Goal: Task Accomplishment & Management: Manage account settings

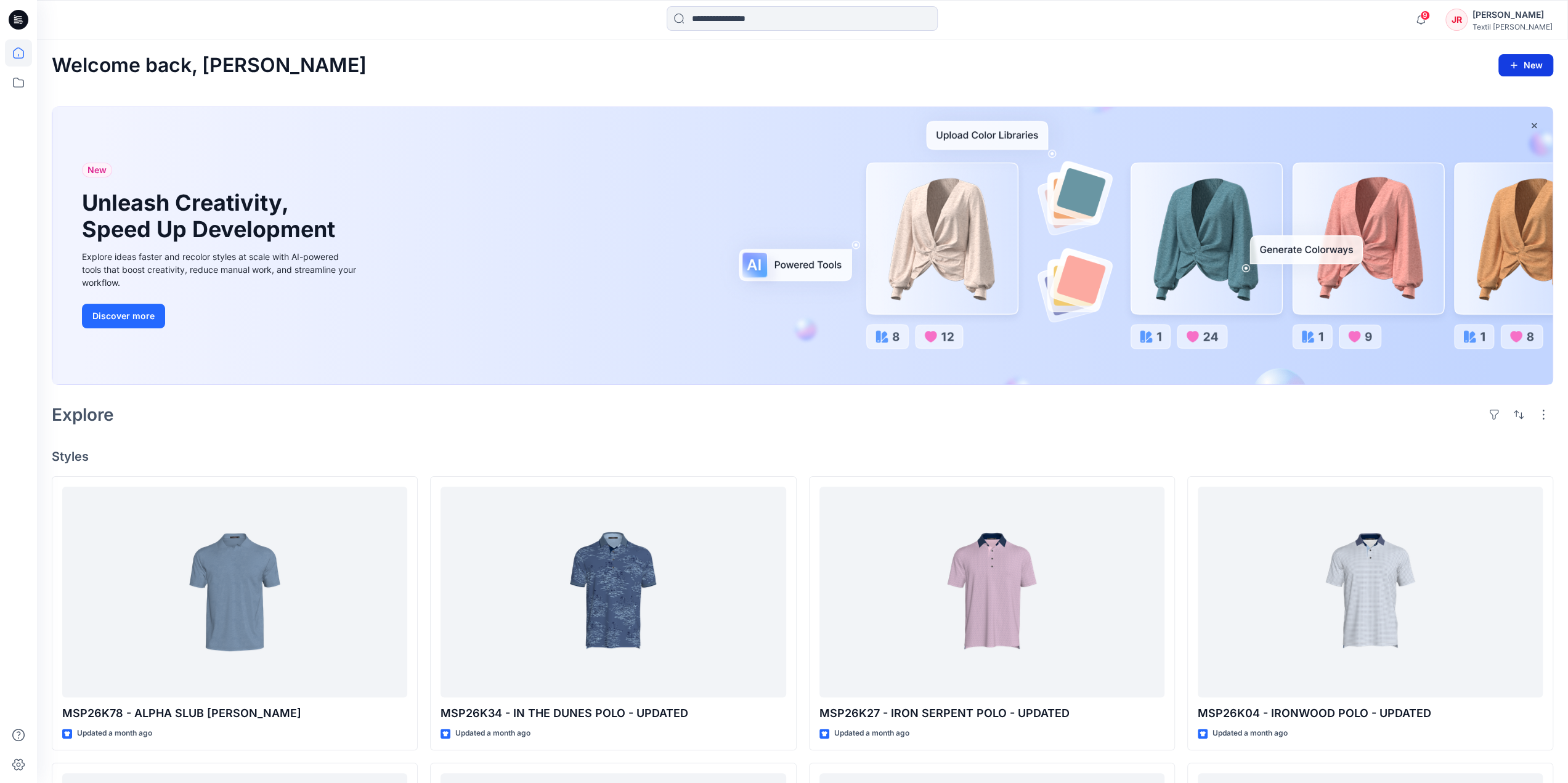
click at [1512, 69] on icon "button" at bounding box center [1513, 65] width 10 height 10
click at [1497, 117] on p "New Folder" at bounding box center [1489, 120] width 46 height 13
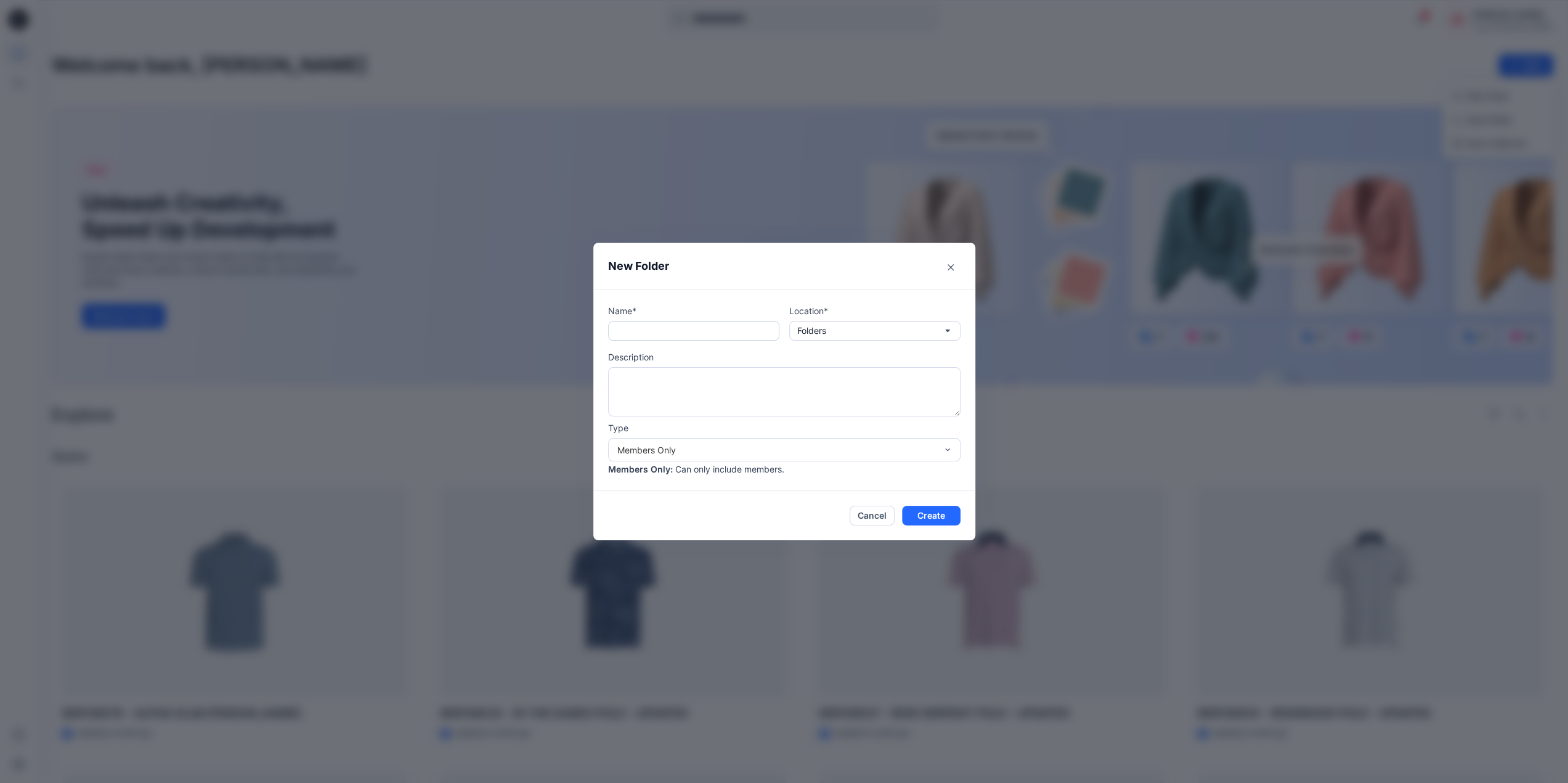
click at [642, 335] on input "text" at bounding box center [693, 331] width 171 height 20
paste input "**********"
type input "**********"
click at [753, 449] on div "Members Only" at bounding box center [776, 449] width 319 height 13
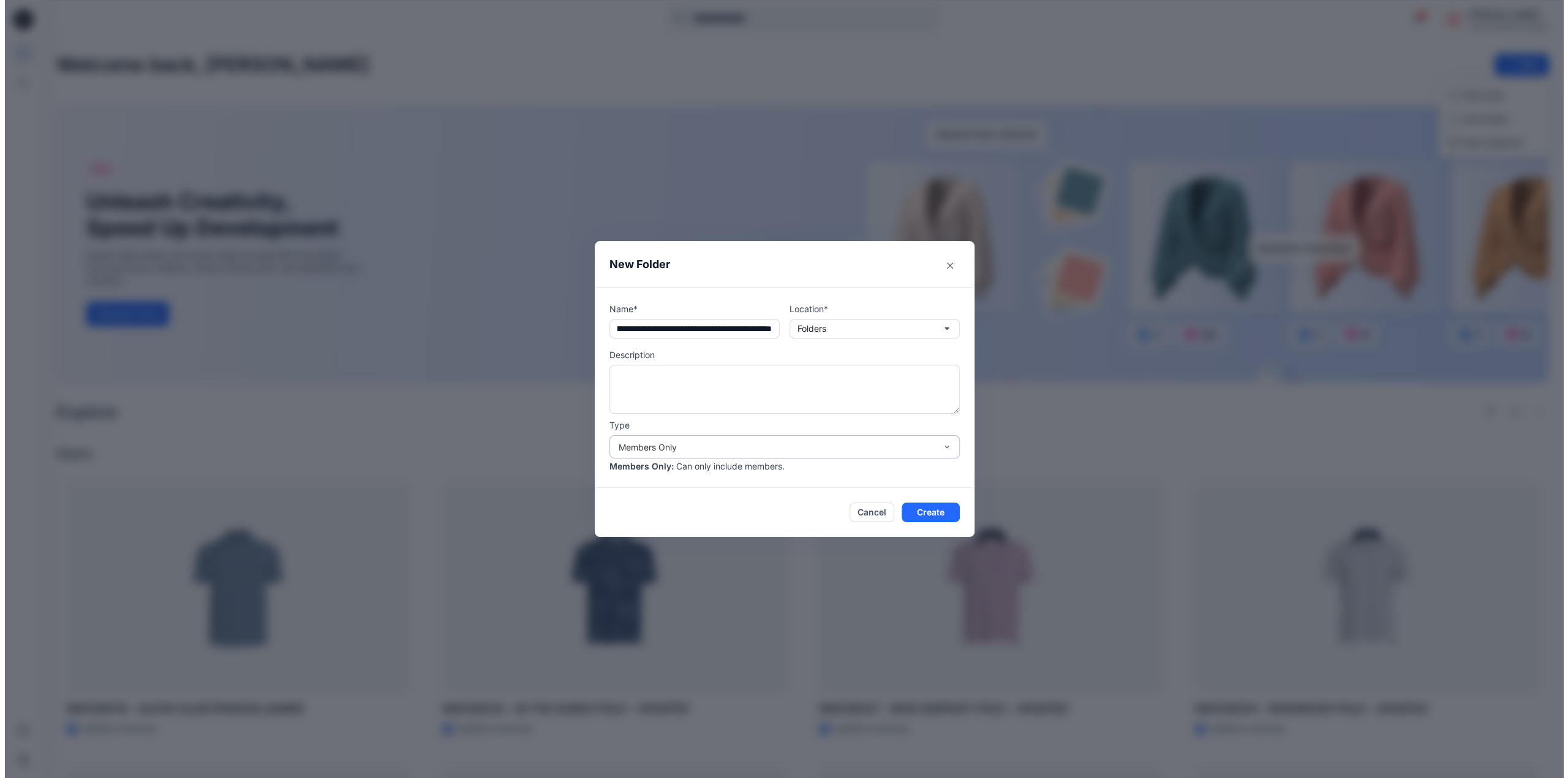
scroll to position [0, 0]
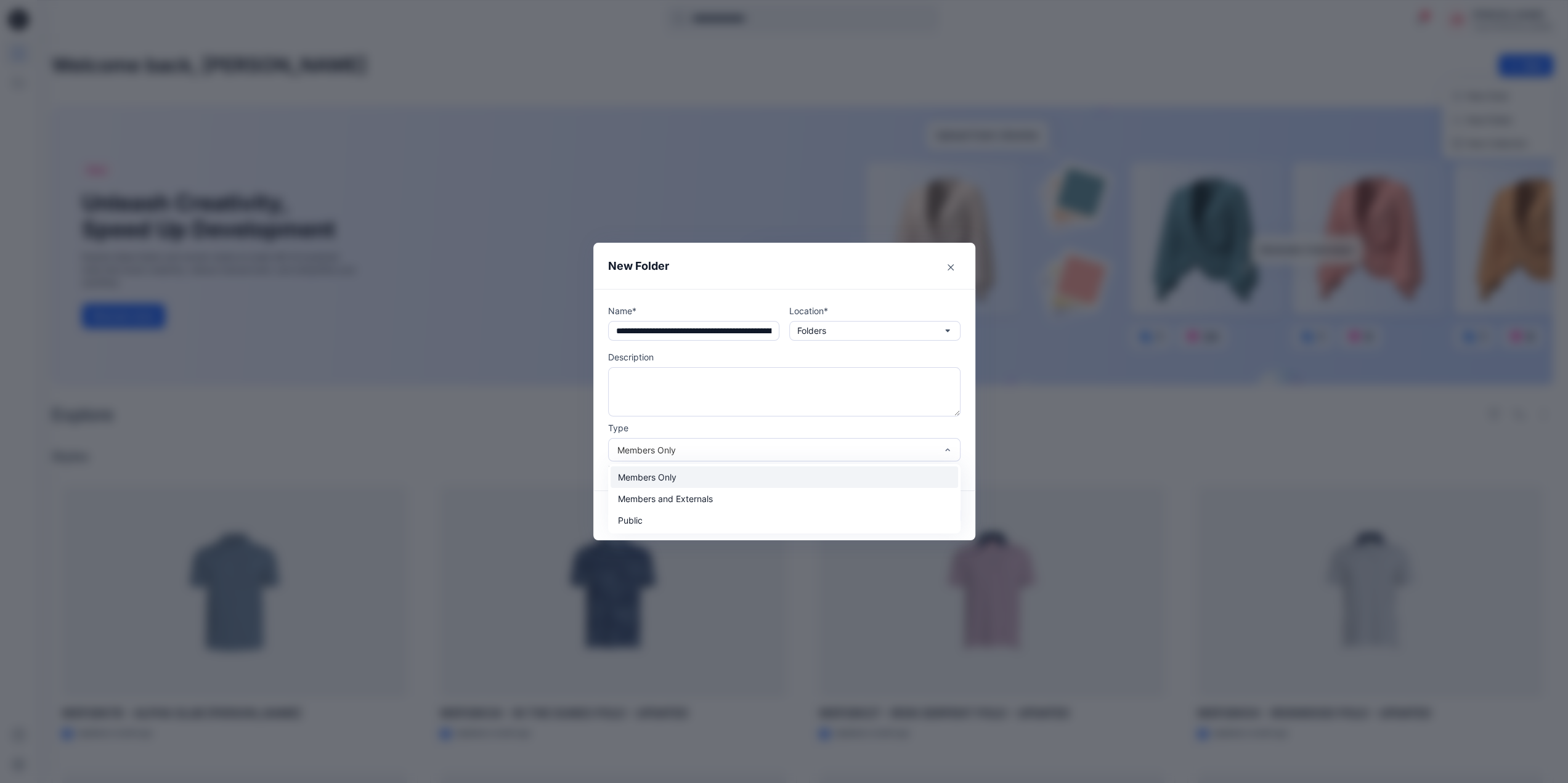
click at [672, 477] on div "Members Only" at bounding box center [784, 477] width 347 height 22
click at [940, 517] on button "Create" at bounding box center [931, 516] width 59 height 20
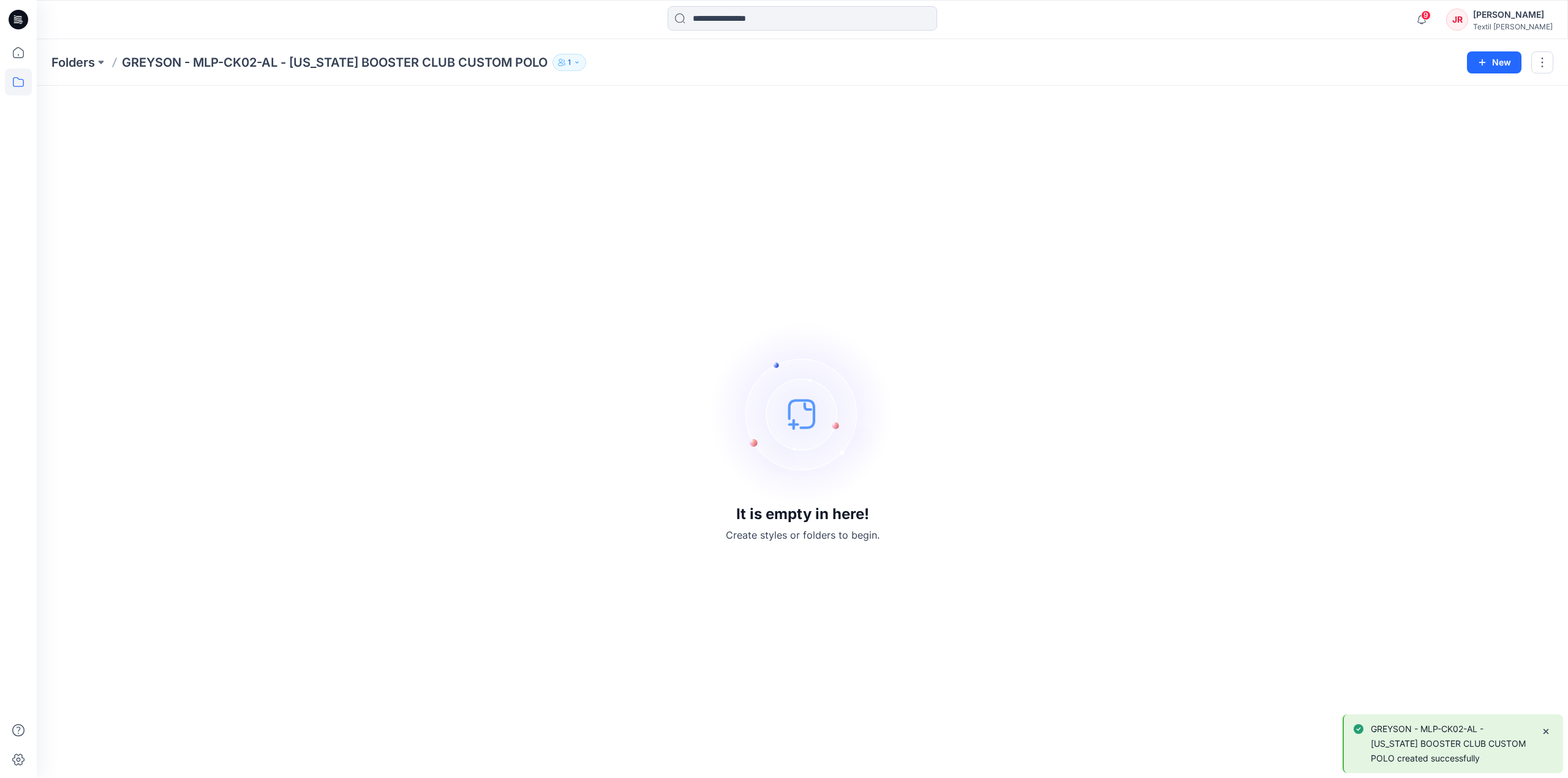
drag, startPoint x: 999, startPoint y: 331, endPoint x: 865, endPoint y: 762, distance: 451.4
click at [999, 334] on div "It is empty in here! Create styles or folders to begin." at bounding box center [802, 432] width 1501 height 663
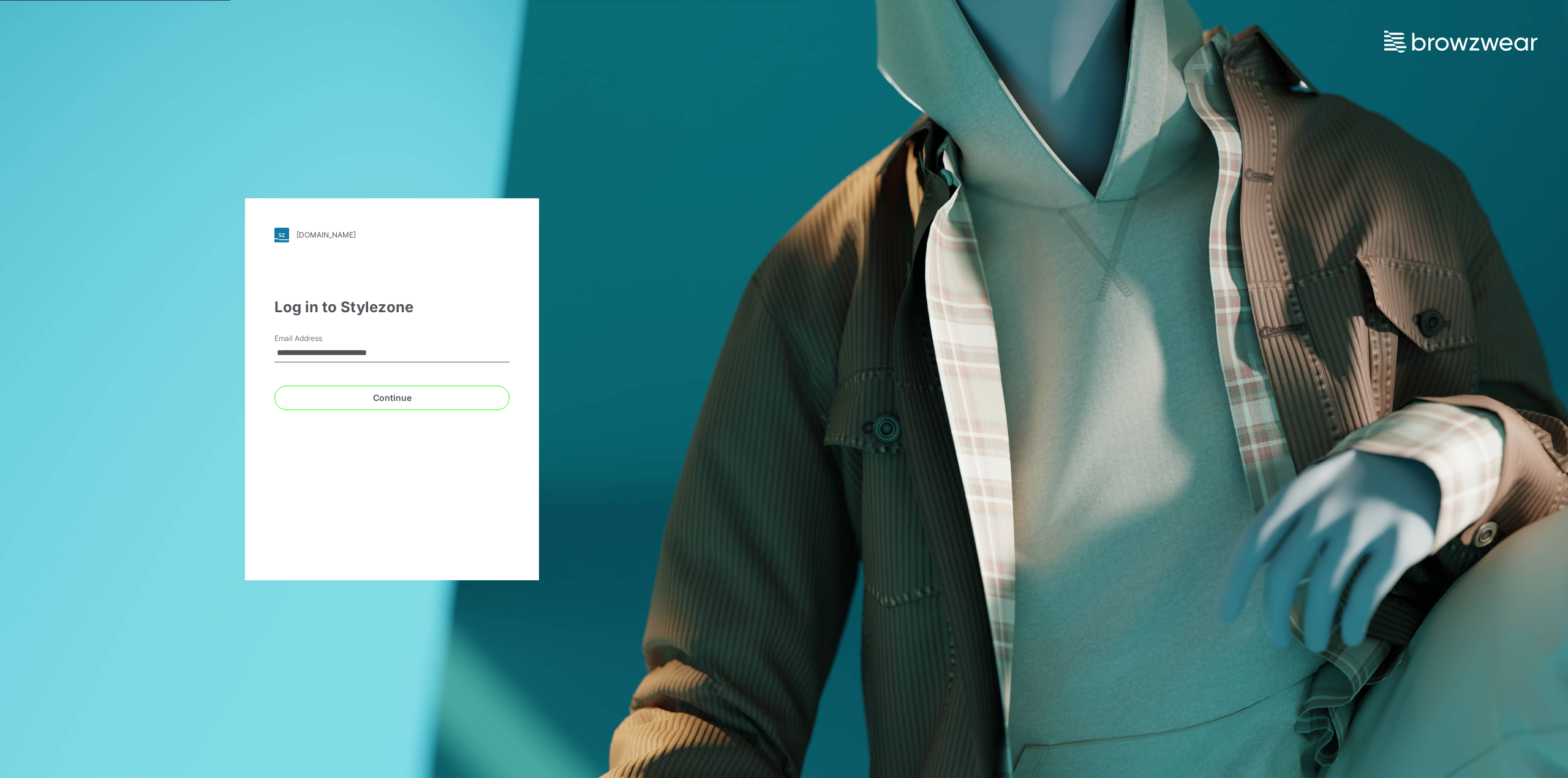
click at [413, 356] on input "**********" at bounding box center [391, 353] width 235 height 18
click at [401, 401] on button "Continue" at bounding box center [391, 398] width 235 height 25
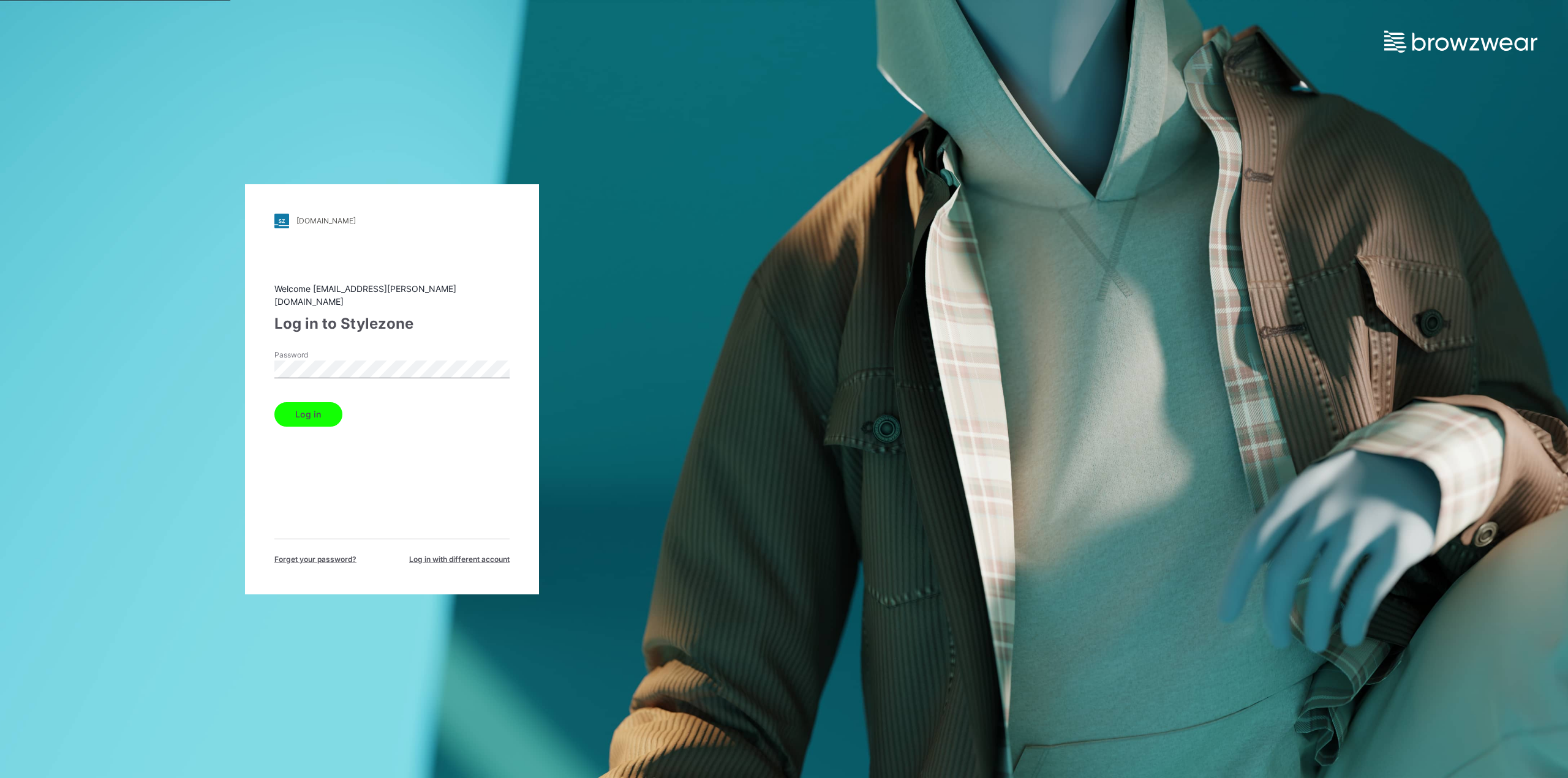
click at [314, 413] on button "Log in" at bounding box center [308, 414] width 68 height 25
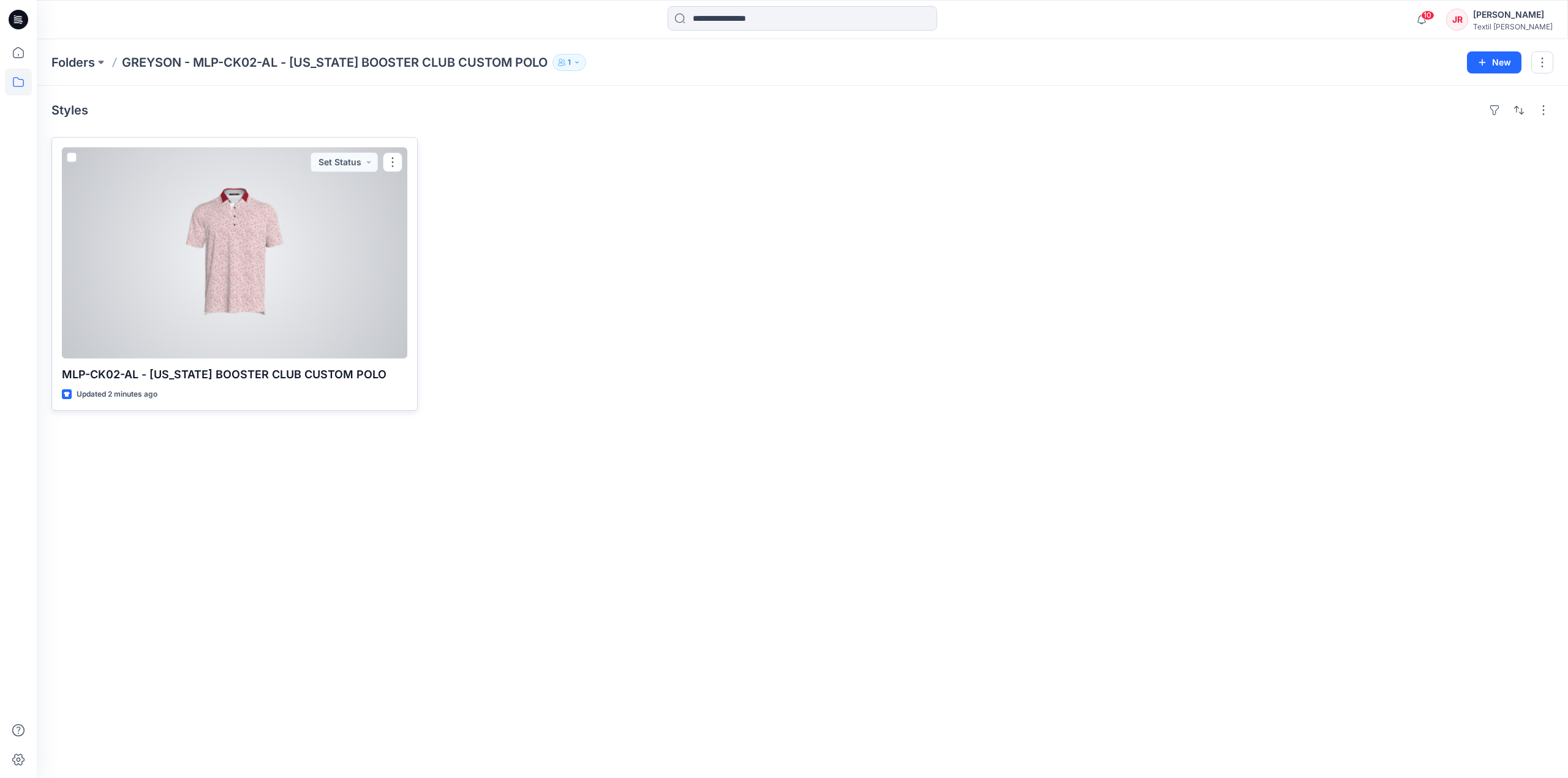
click at [274, 270] on div at bounding box center [235, 252] width 345 height 211
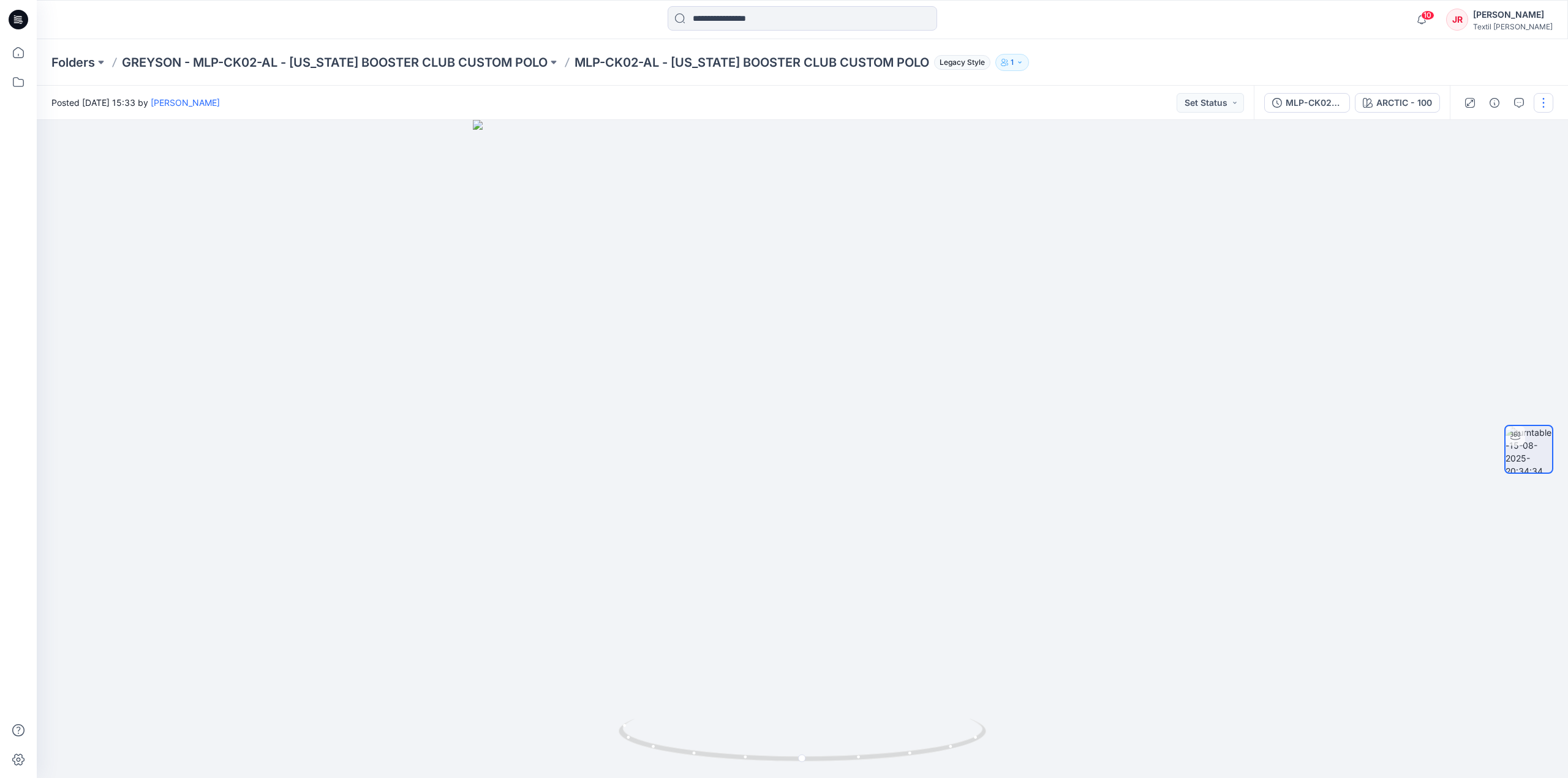
click at [1544, 104] on button "button" at bounding box center [1543, 103] width 20 height 20
click at [1464, 132] on p "Edit" at bounding box center [1465, 131] width 15 height 13
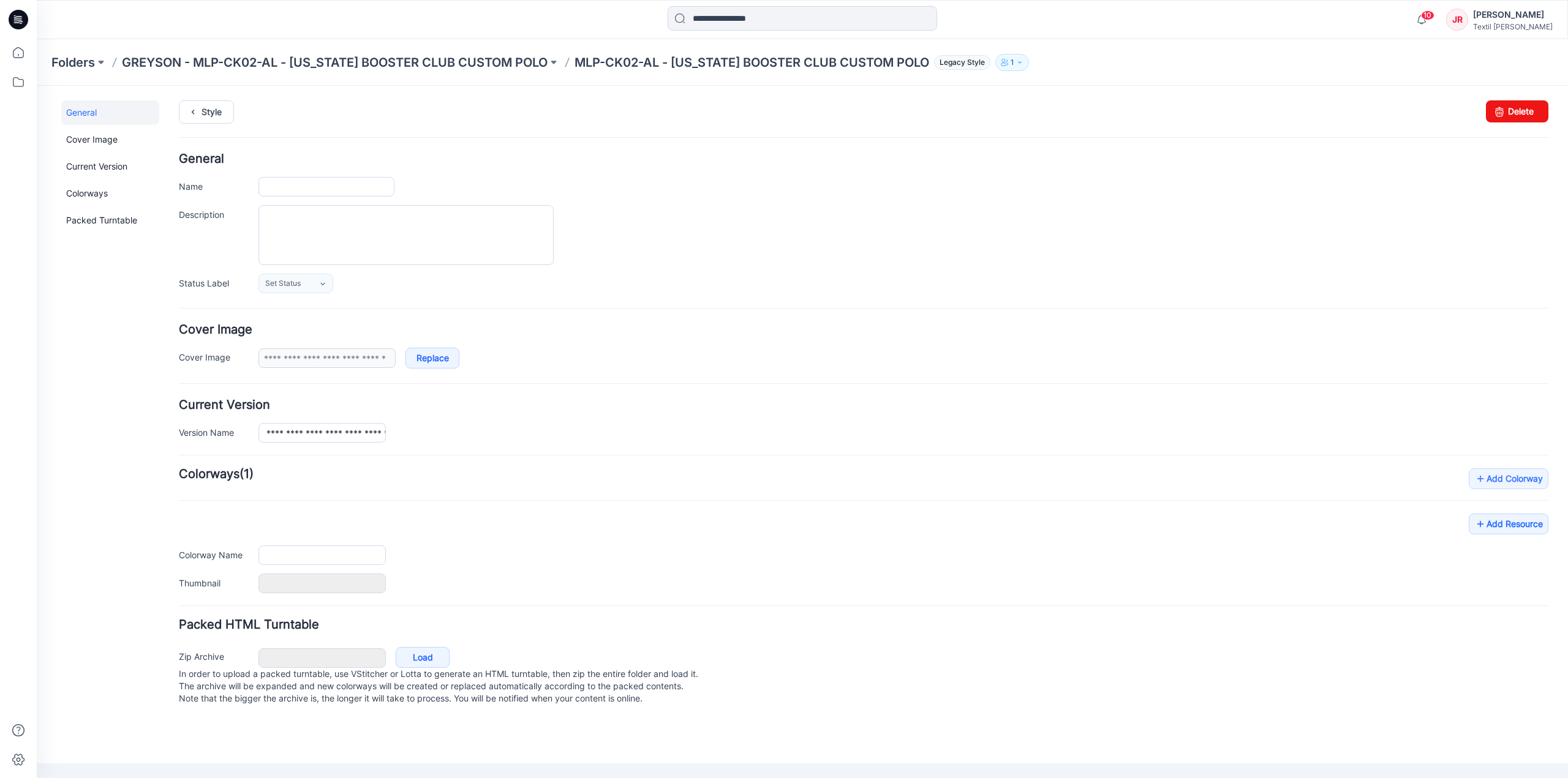
type input "**********"
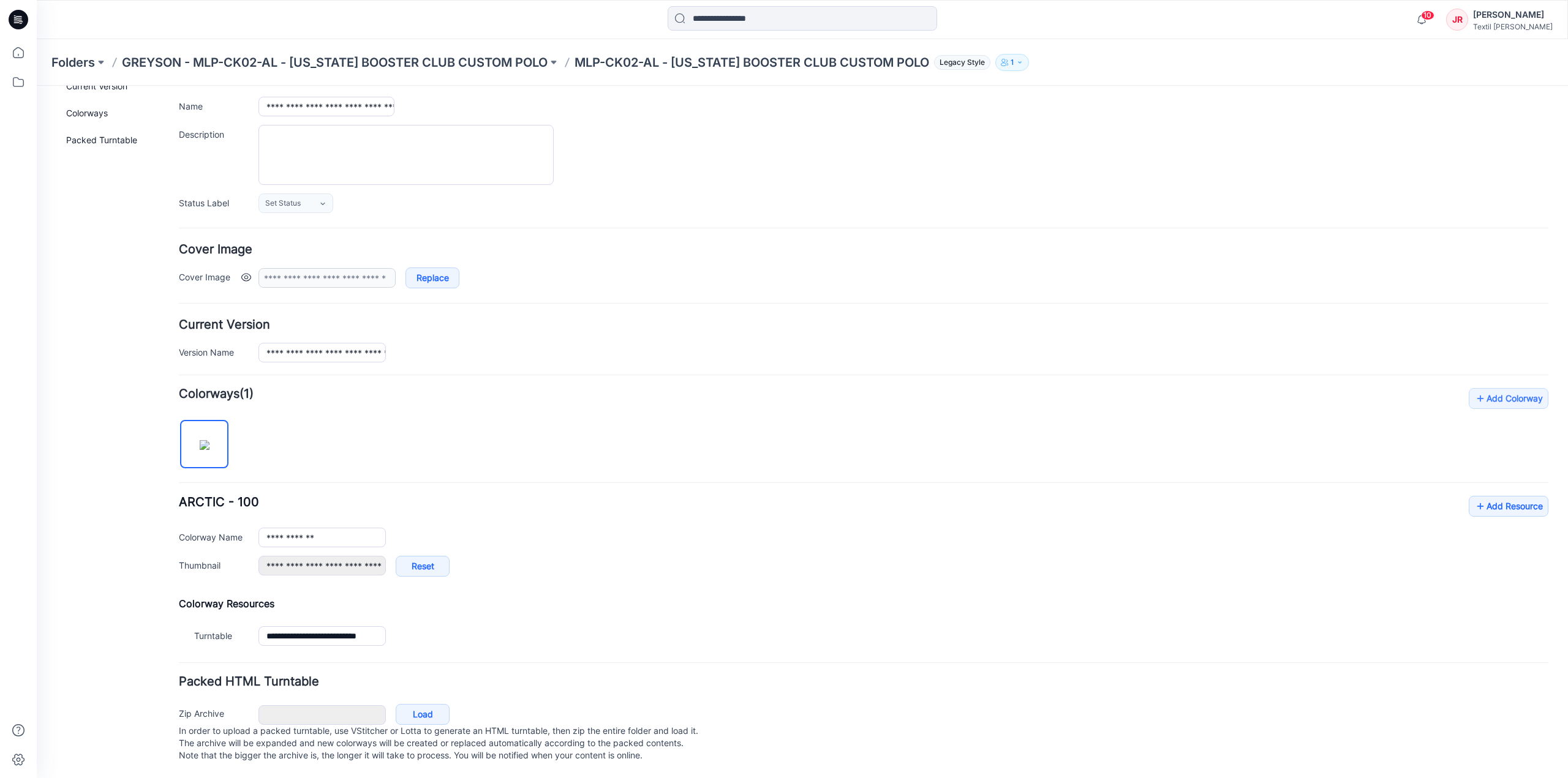
scroll to position [89, 0]
click at [1486, 496] on link "Add Resource" at bounding box center [1508, 506] width 80 height 21
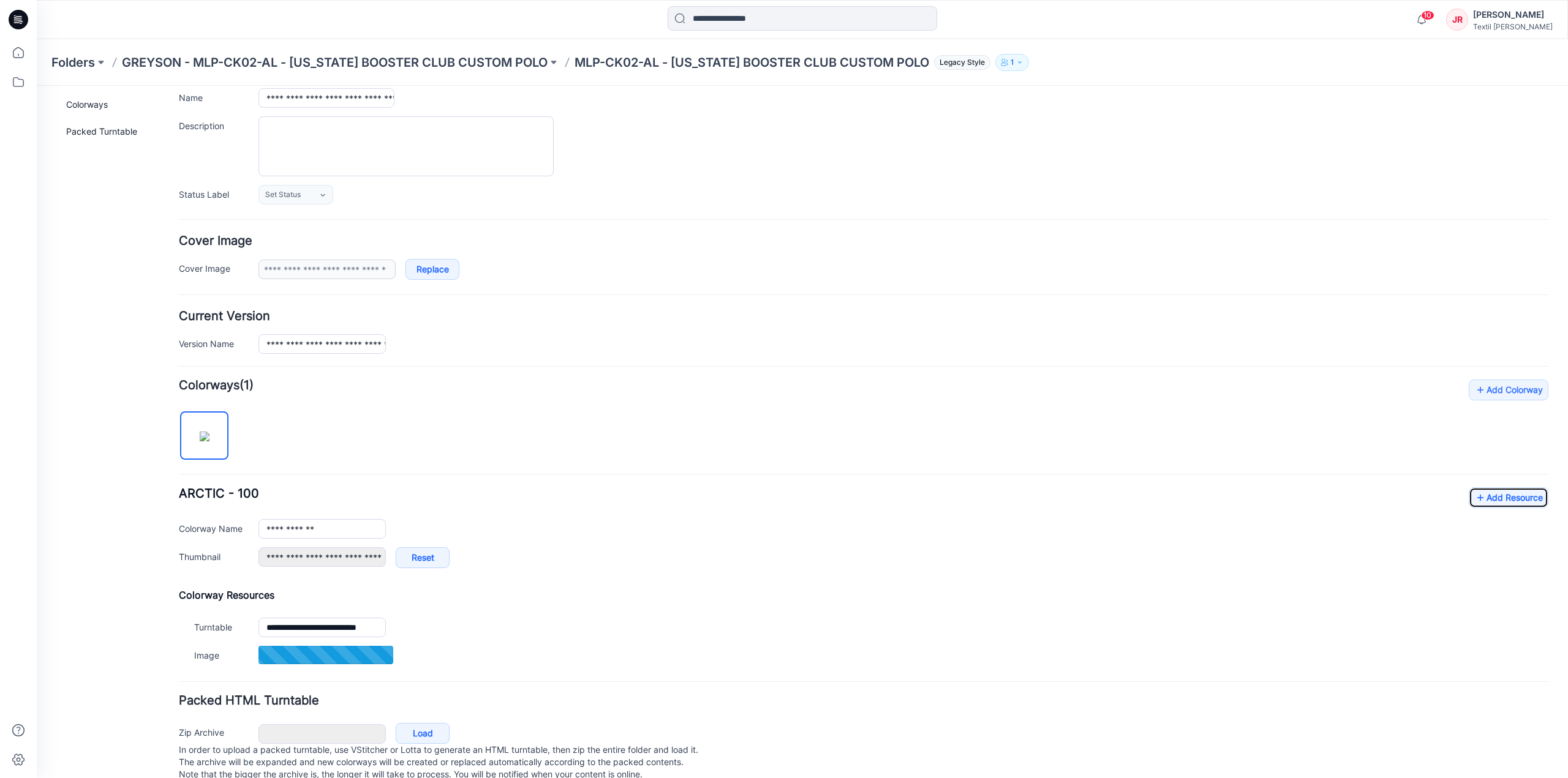
scroll to position [117, 0]
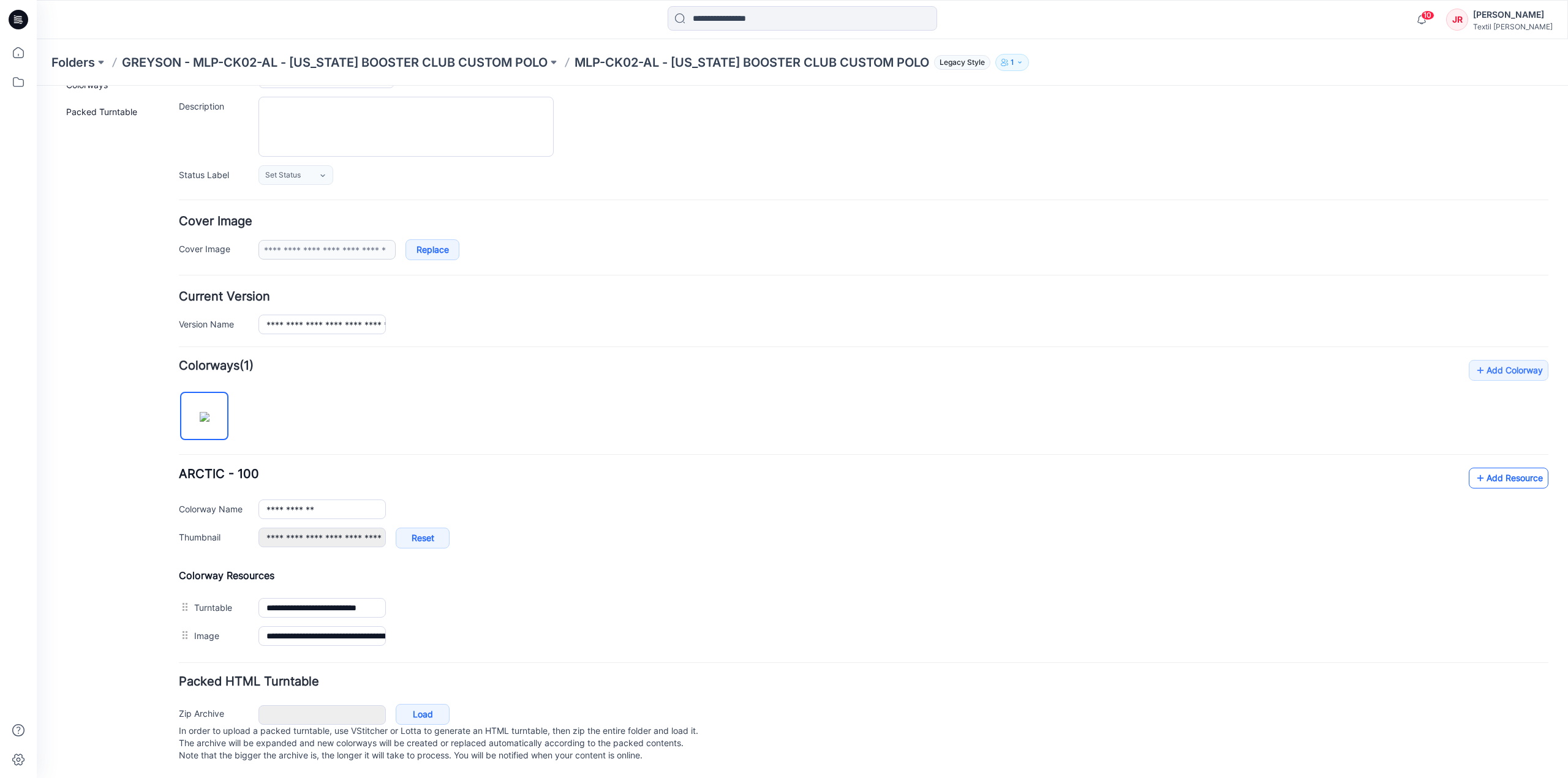
click at [1486, 470] on link "Add Resource" at bounding box center [1508, 478] width 80 height 21
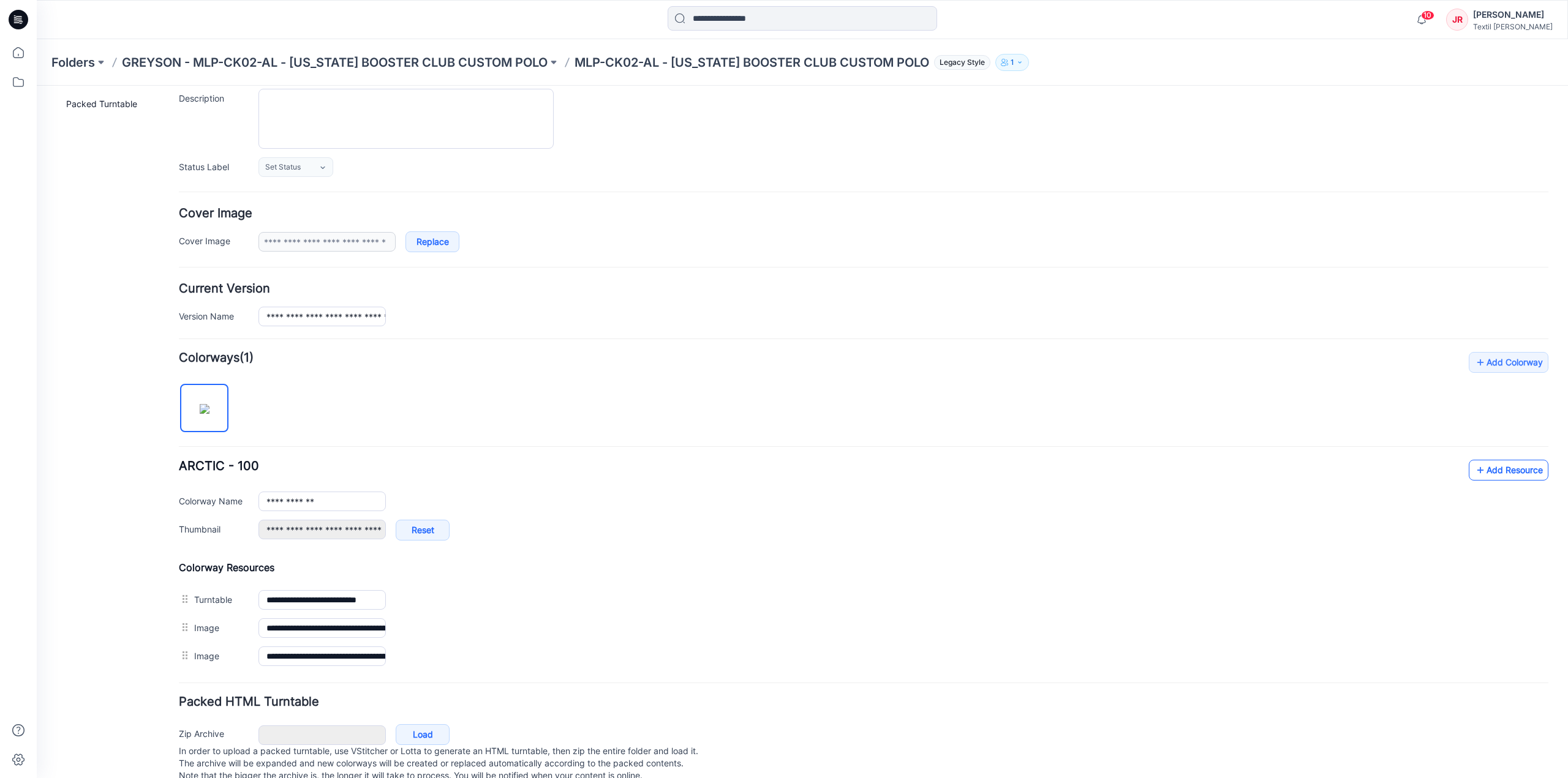
click at [1529, 472] on link "Add Resource" at bounding box center [1508, 470] width 80 height 21
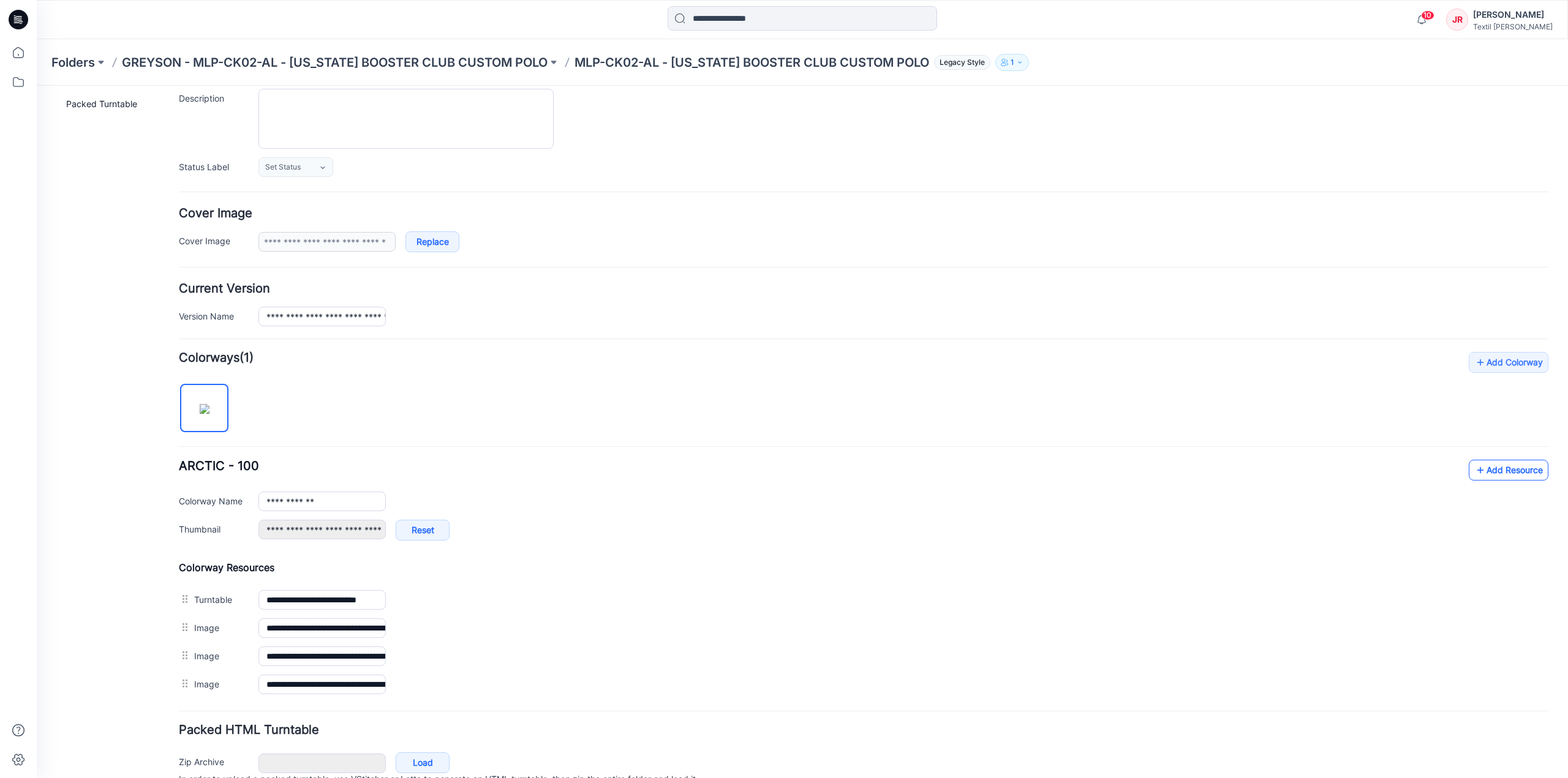
click at [1492, 472] on link "Add Resource" at bounding box center [1508, 470] width 80 height 21
click at [1016, 64] on icon "button" at bounding box center [1020, 63] width 8 height 8
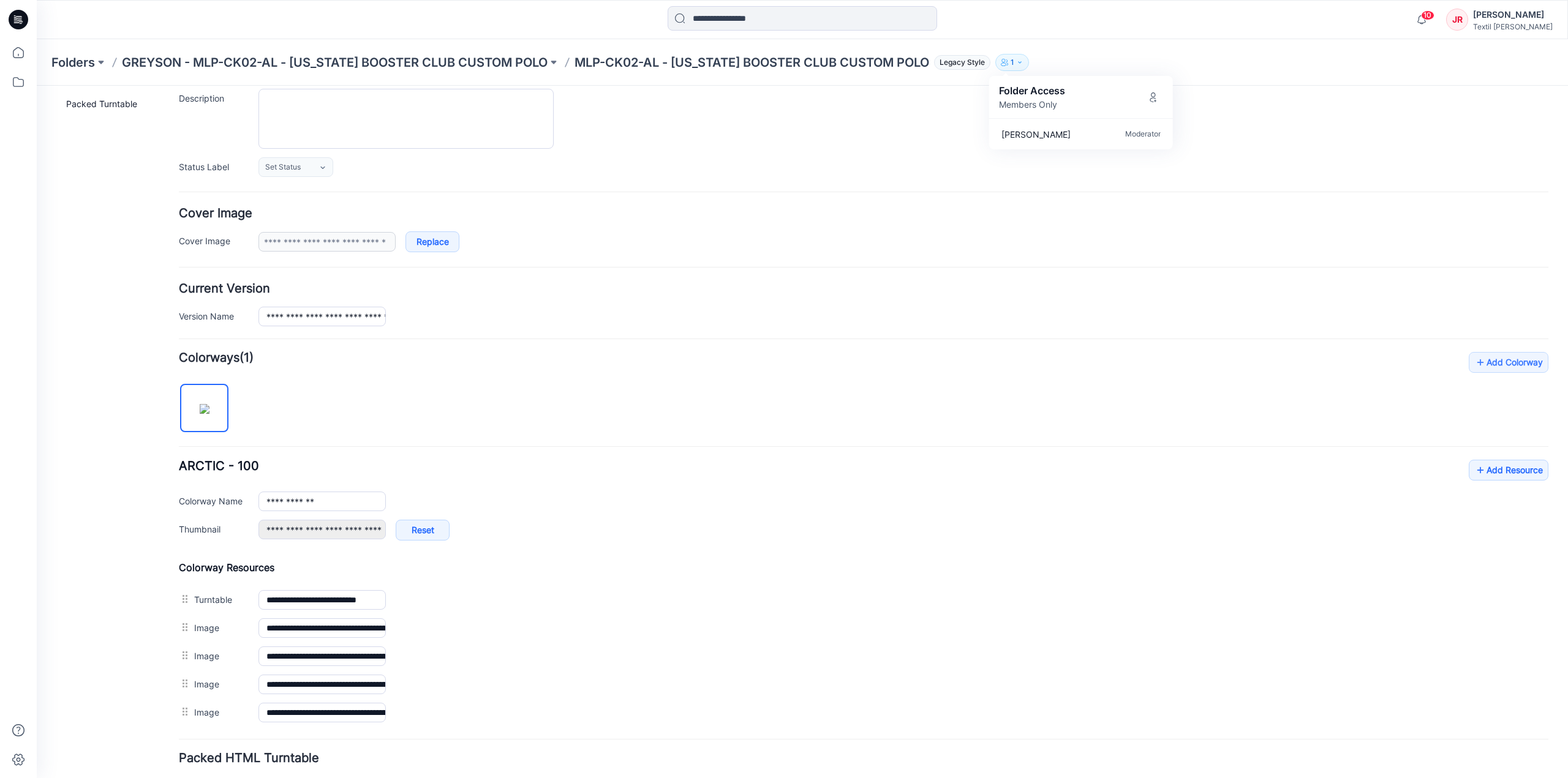
click at [1048, 104] on p "Members Only" at bounding box center [1032, 104] width 66 height 13
click at [1151, 99] on icon "Manage Users" at bounding box center [1153, 97] width 10 height 10
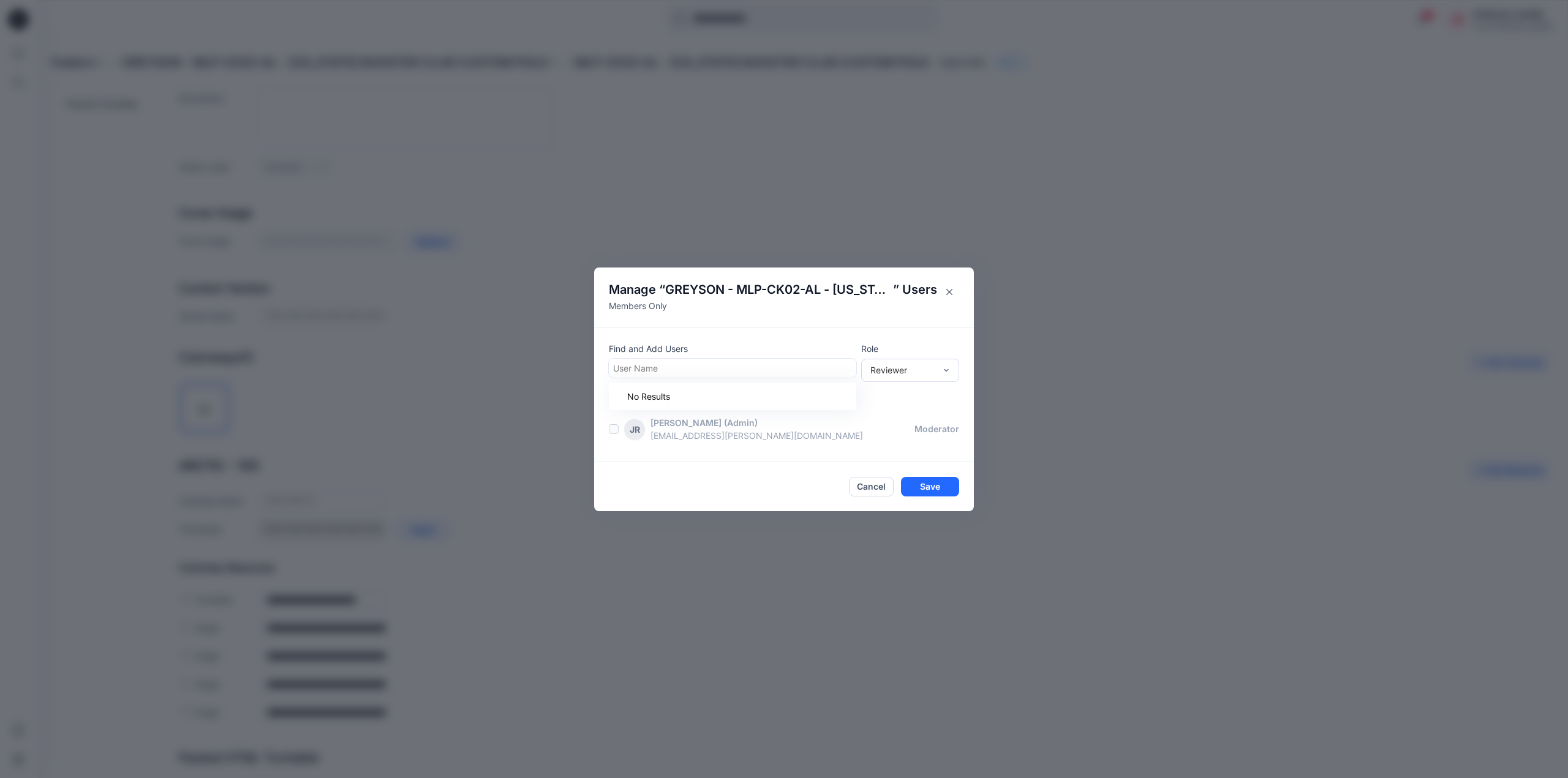
click at [806, 367] on div at bounding box center [732, 368] width 239 height 15
type input "*"
click at [632, 364] on div at bounding box center [732, 368] width 239 height 15
click at [881, 490] on button "Cancel" at bounding box center [871, 487] width 45 height 20
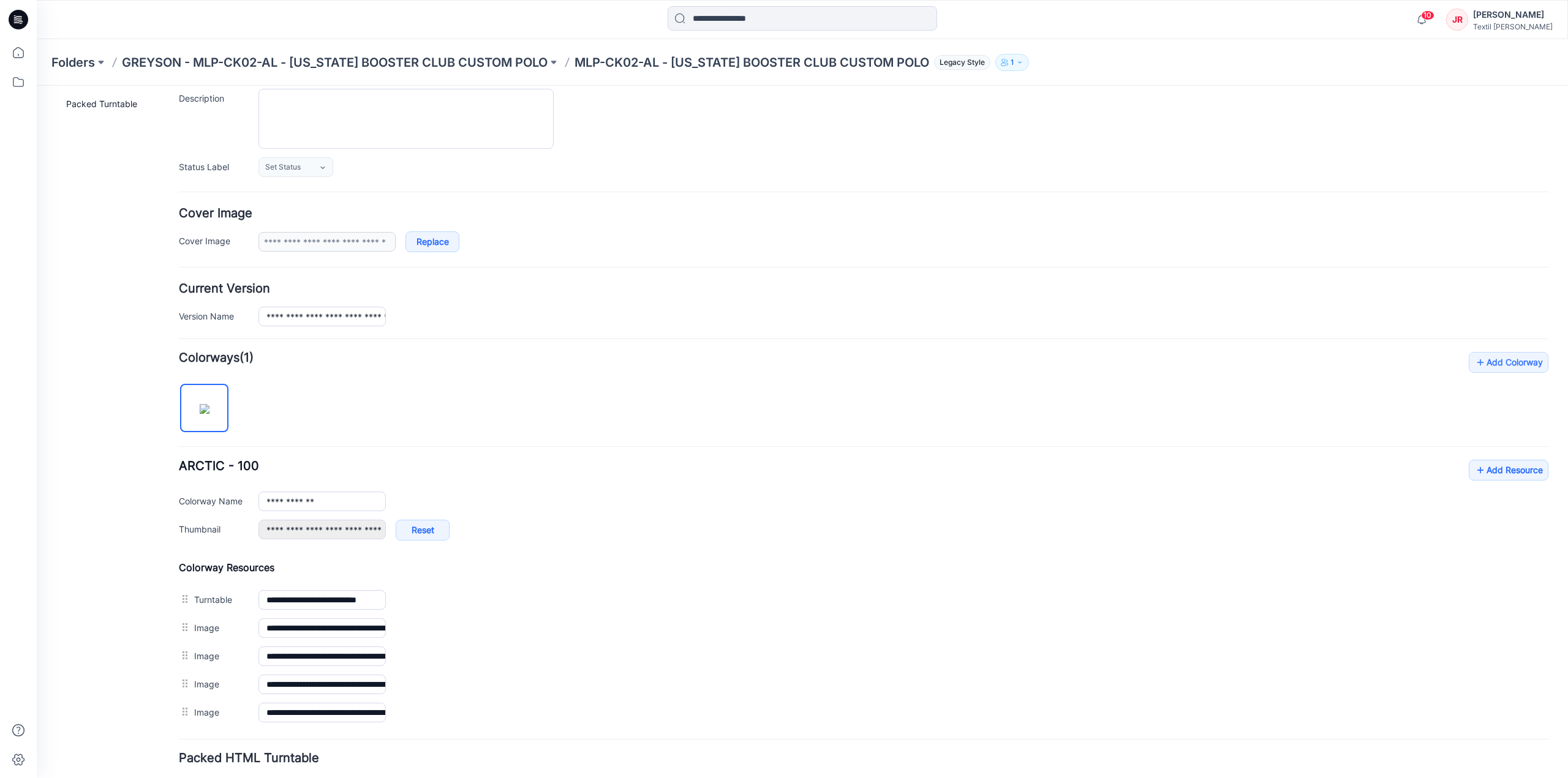
click at [35, 53] on div at bounding box center [18, 389] width 37 height 778
click at [25, 53] on icon at bounding box center [18, 52] width 27 height 27
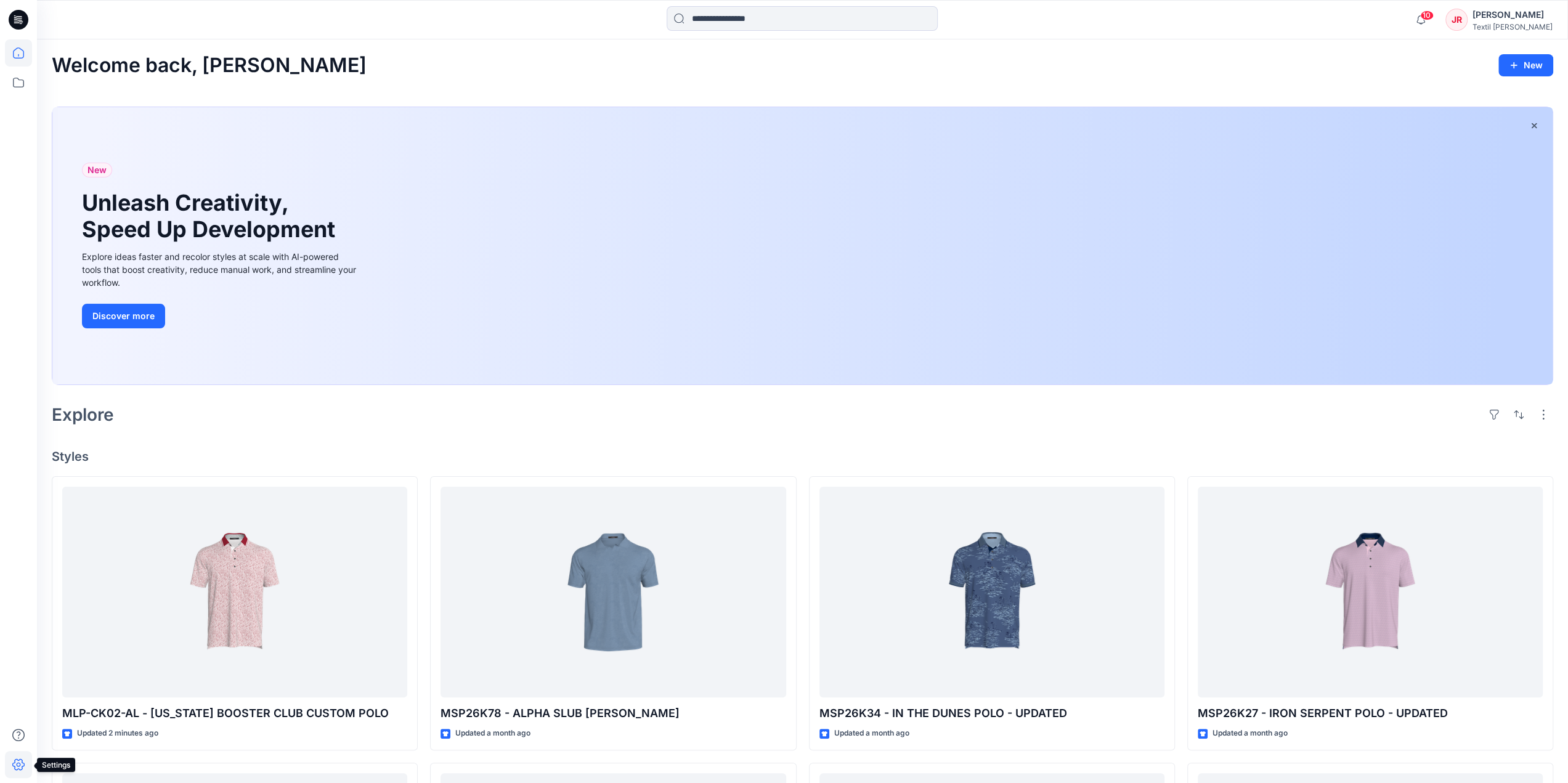
click at [15, 764] on icon at bounding box center [18, 764] width 27 height 27
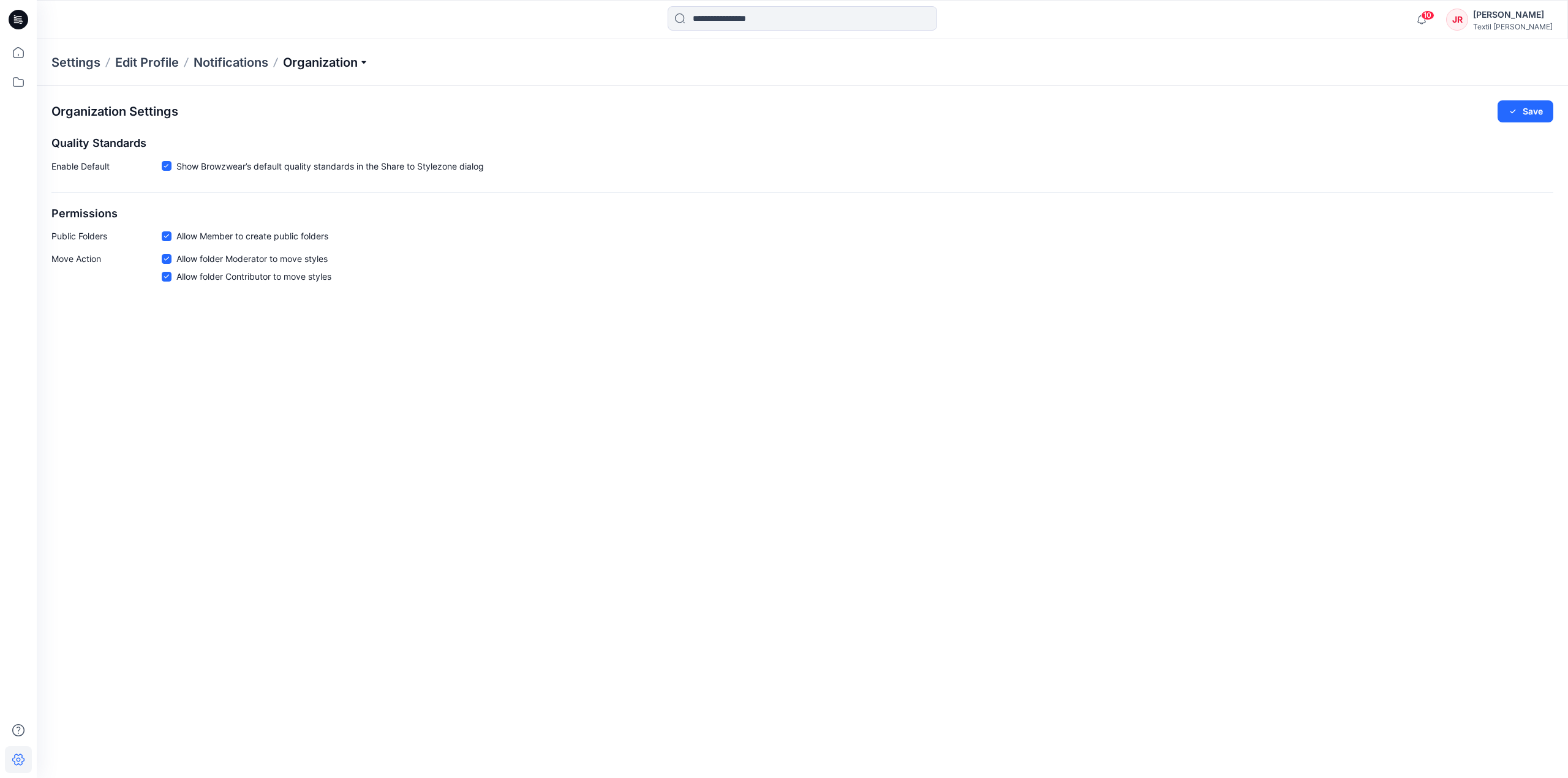
click at [337, 63] on p "Organization" at bounding box center [326, 62] width 86 height 17
click at [290, 86] on link "Add/Edit Users" at bounding box center [327, 91] width 179 height 25
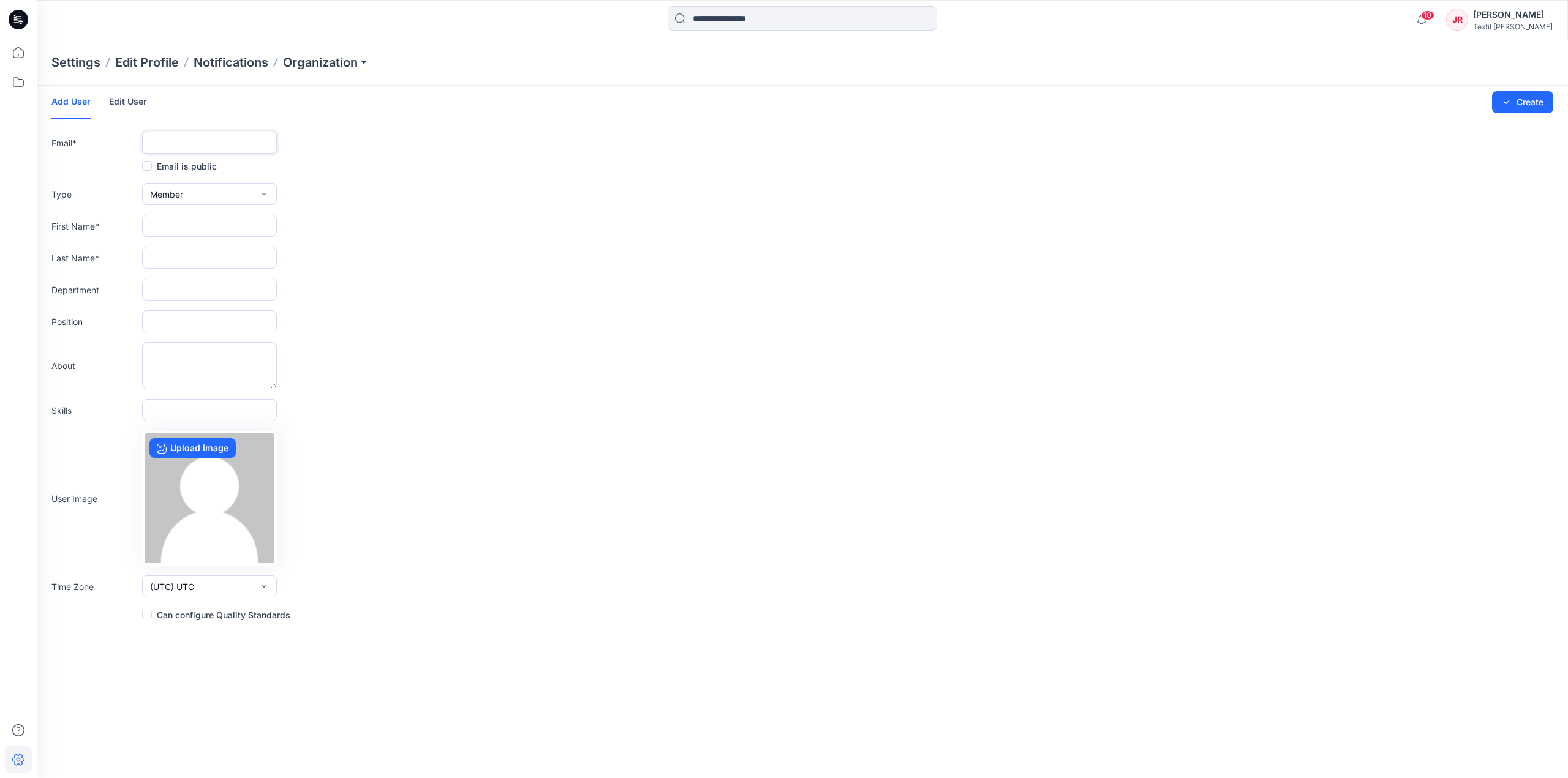
click at [183, 139] on input "text" at bounding box center [210, 143] width 135 height 22
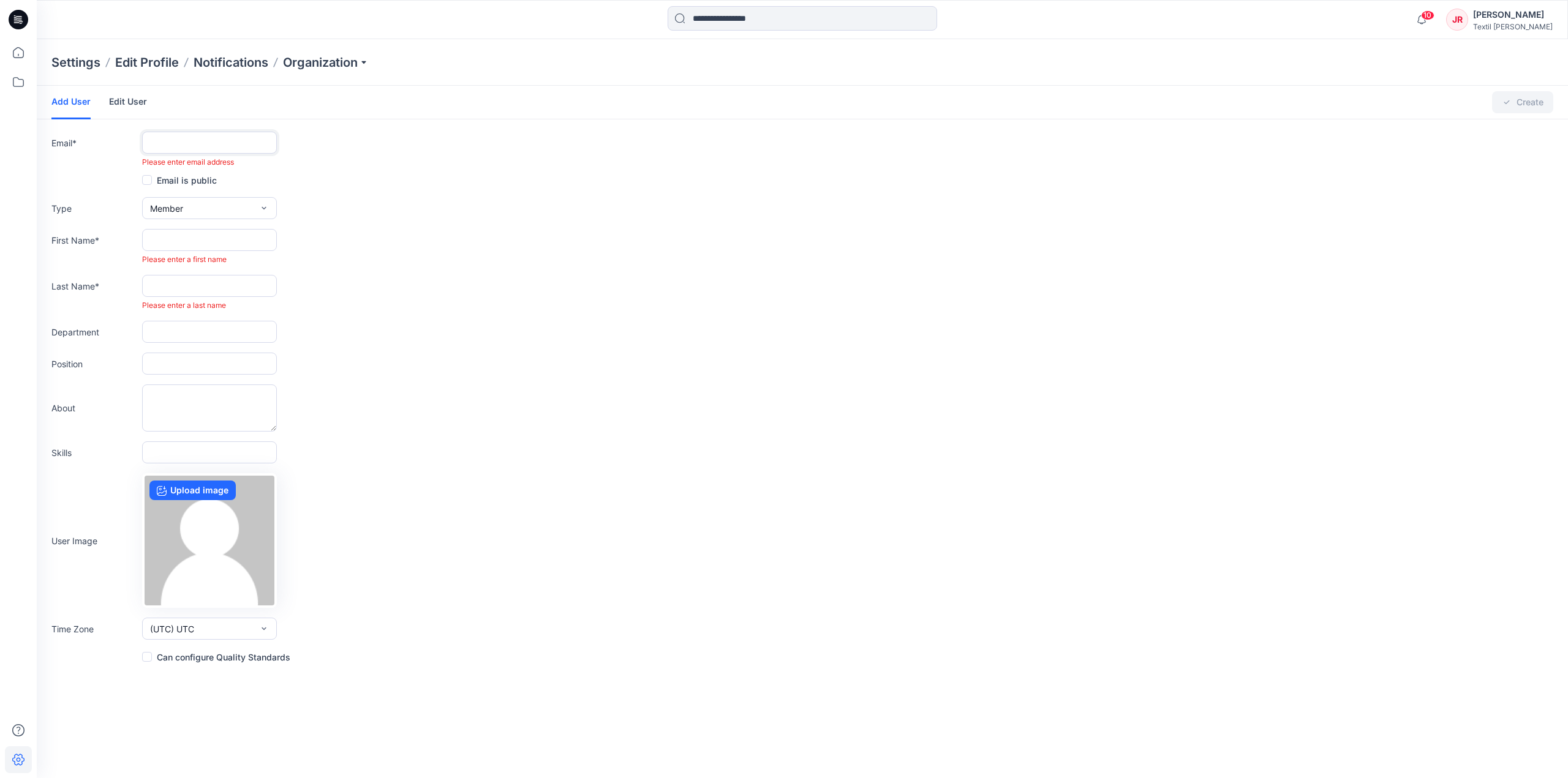
click at [178, 138] on input "text" at bounding box center [210, 143] width 135 height 22
paste input "**********"
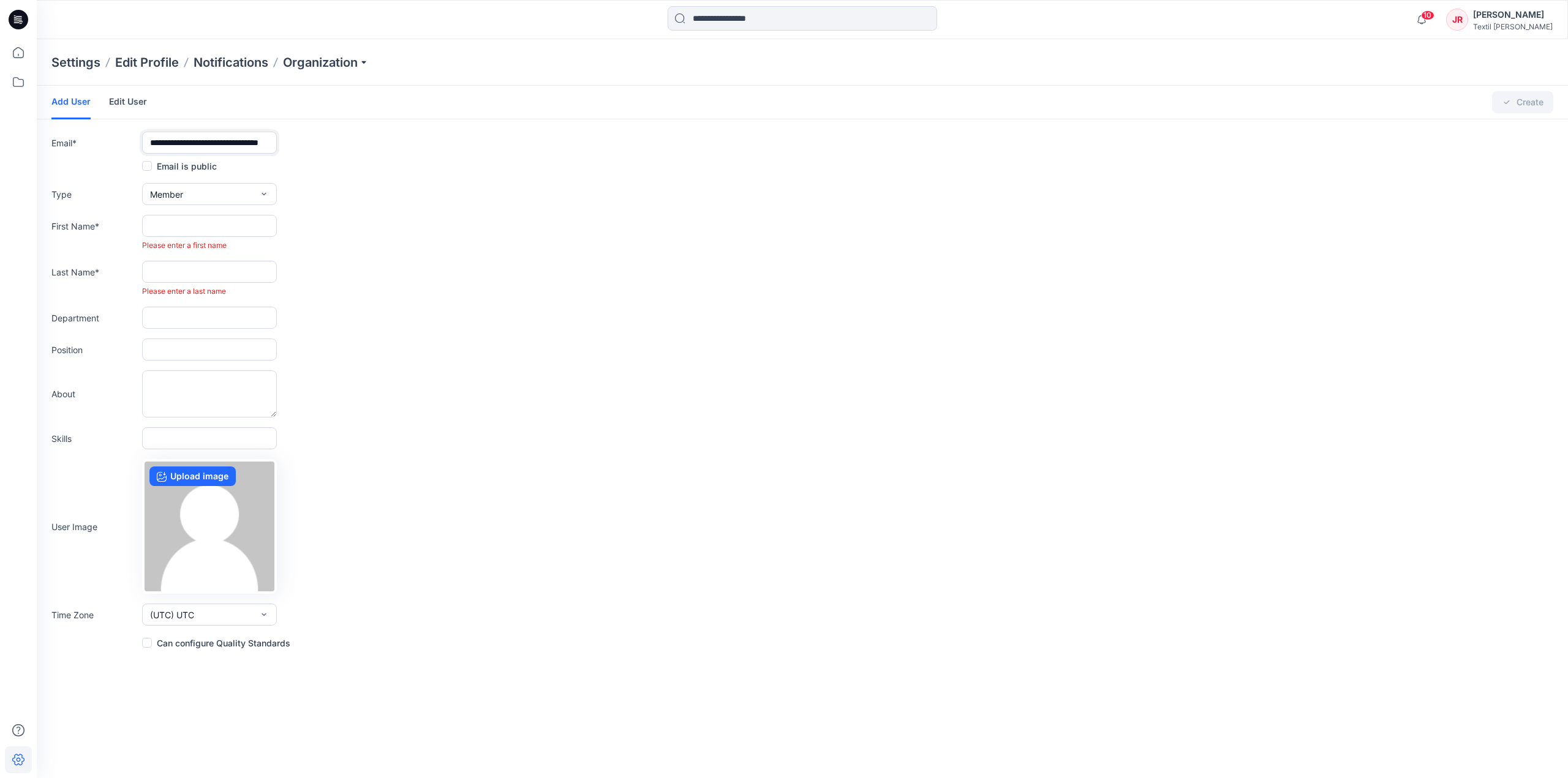
type input "**********"
click at [221, 193] on button "Member" at bounding box center [210, 194] width 135 height 22
click at [192, 247] on div "button" at bounding box center [221, 246] width 72 height 15
click at [177, 227] on input "text" at bounding box center [210, 226] width 135 height 22
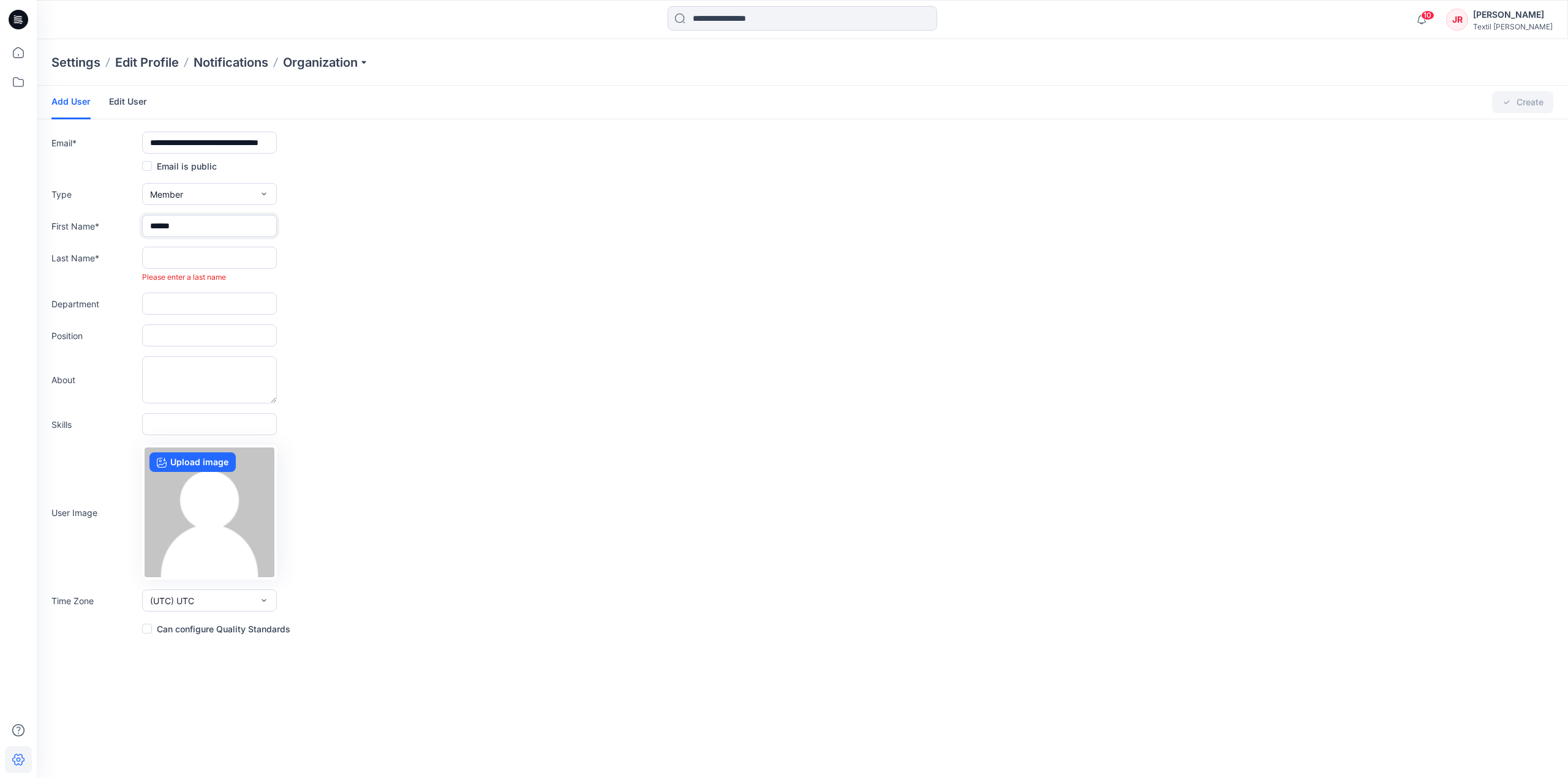
type input "******"
click at [169, 254] on input "text" at bounding box center [210, 258] width 135 height 22
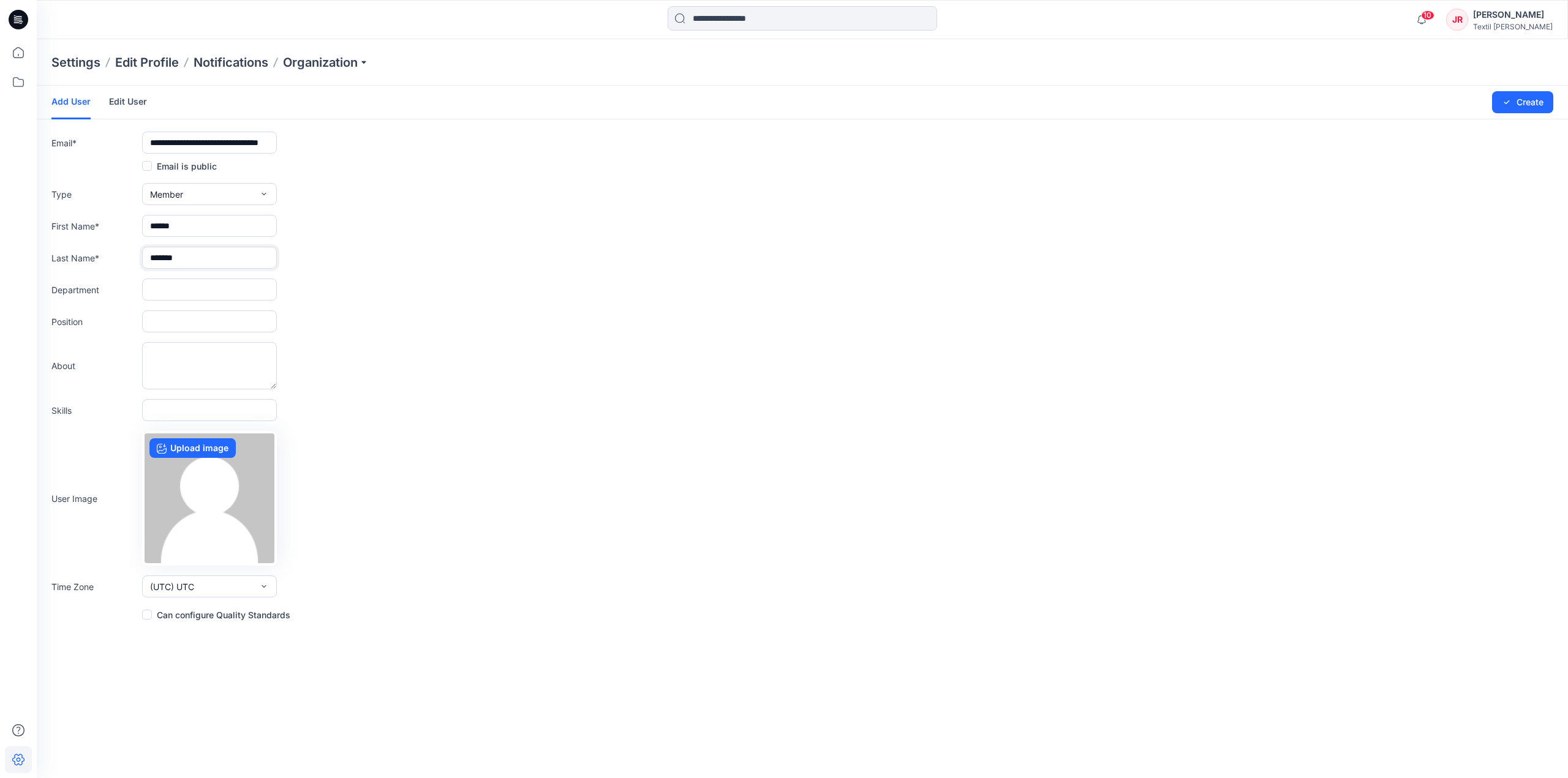
type input "*******"
click at [163, 286] on input "text" at bounding box center [210, 289] width 135 height 22
type input "**********"
click at [210, 321] on input "text" at bounding box center [210, 321] width 135 height 22
type input "********"
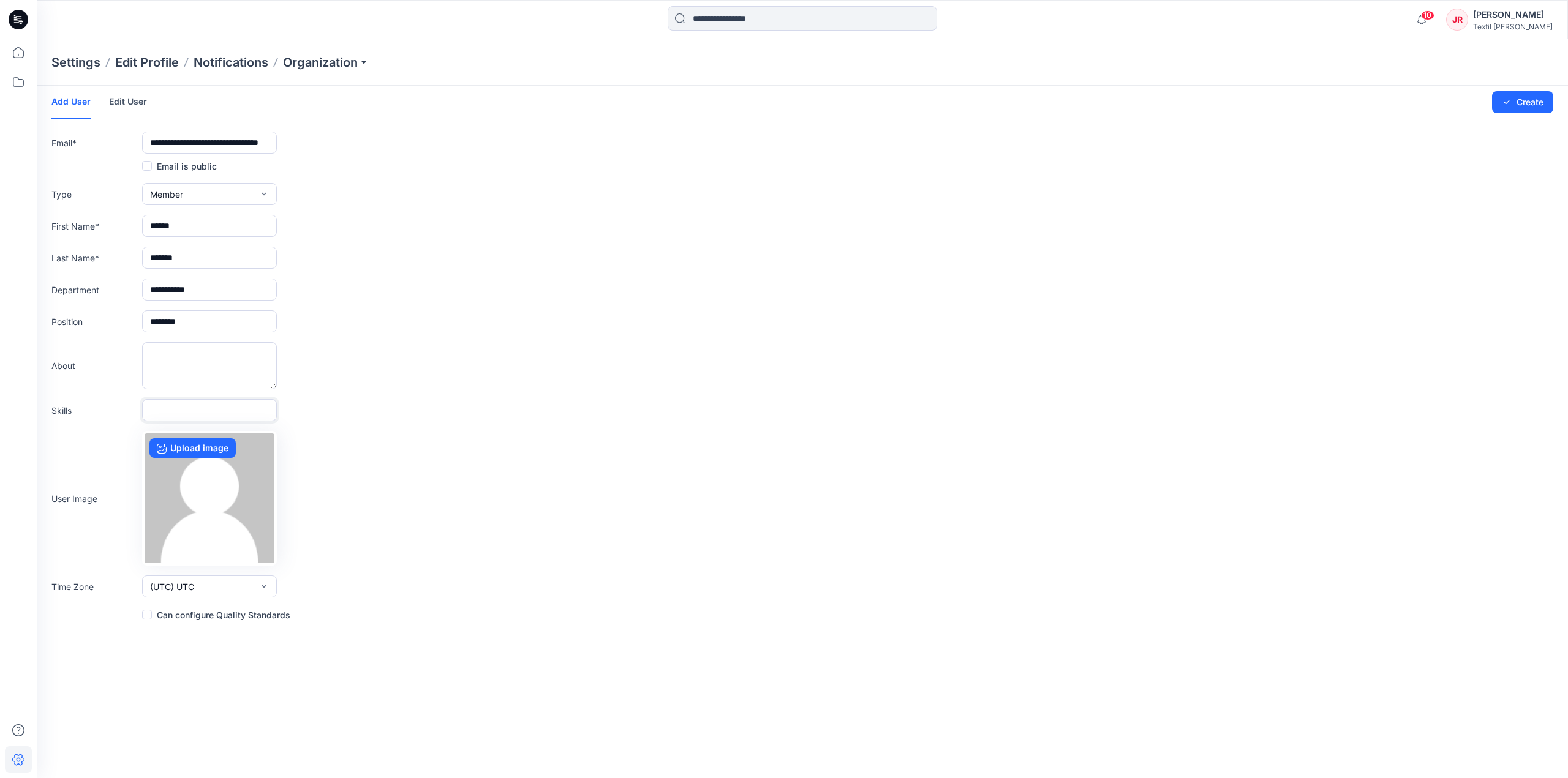
click at [204, 409] on input "text" at bounding box center [210, 410] width 135 height 22
click at [1535, 104] on button "Create" at bounding box center [1523, 102] width 61 height 22
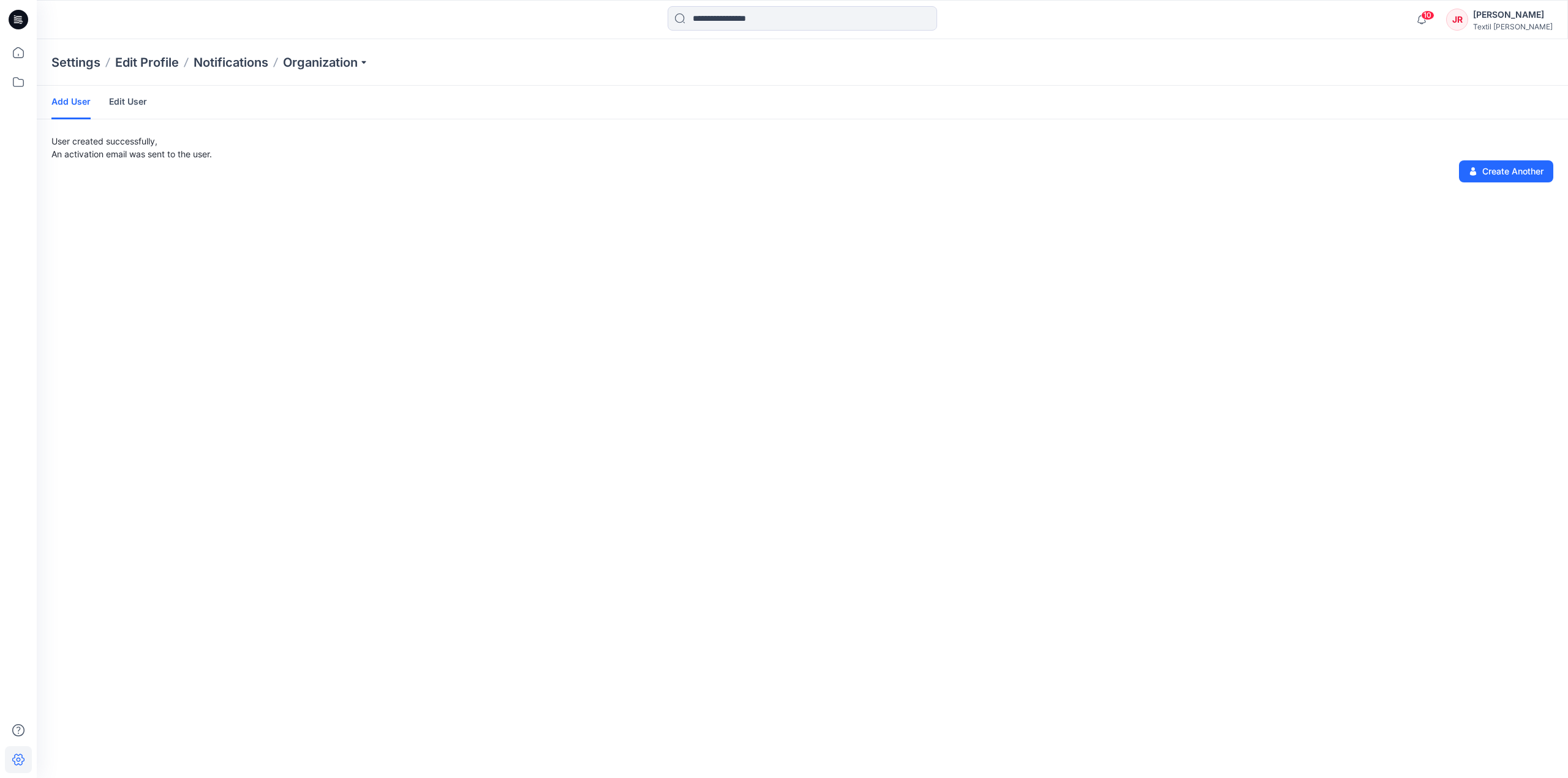
click at [24, 18] on icon at bounding box center [18, 20] width 20 height 20
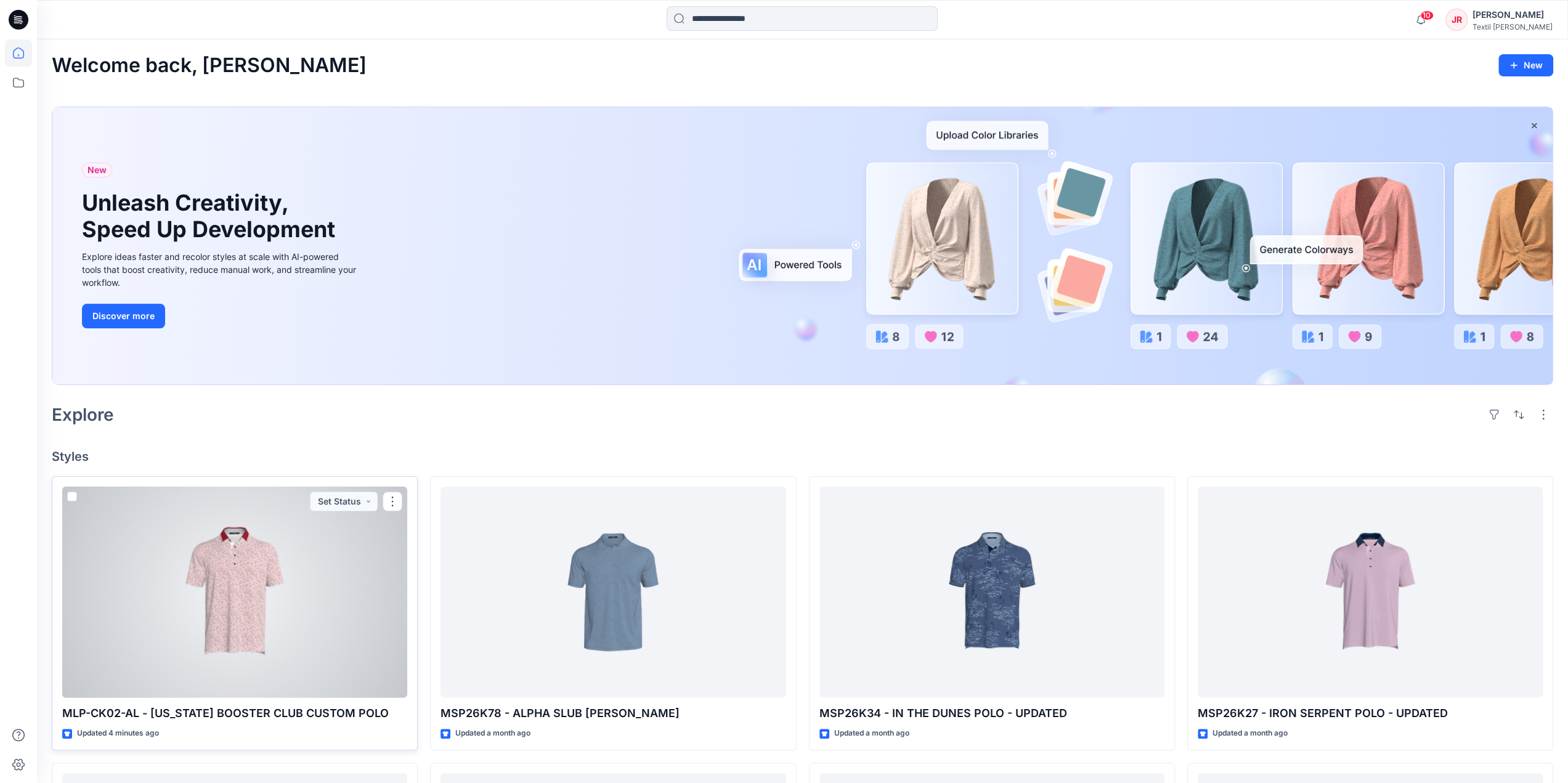
click at [249, 598] on div at bounding box center [235, 592] width 345 height 212
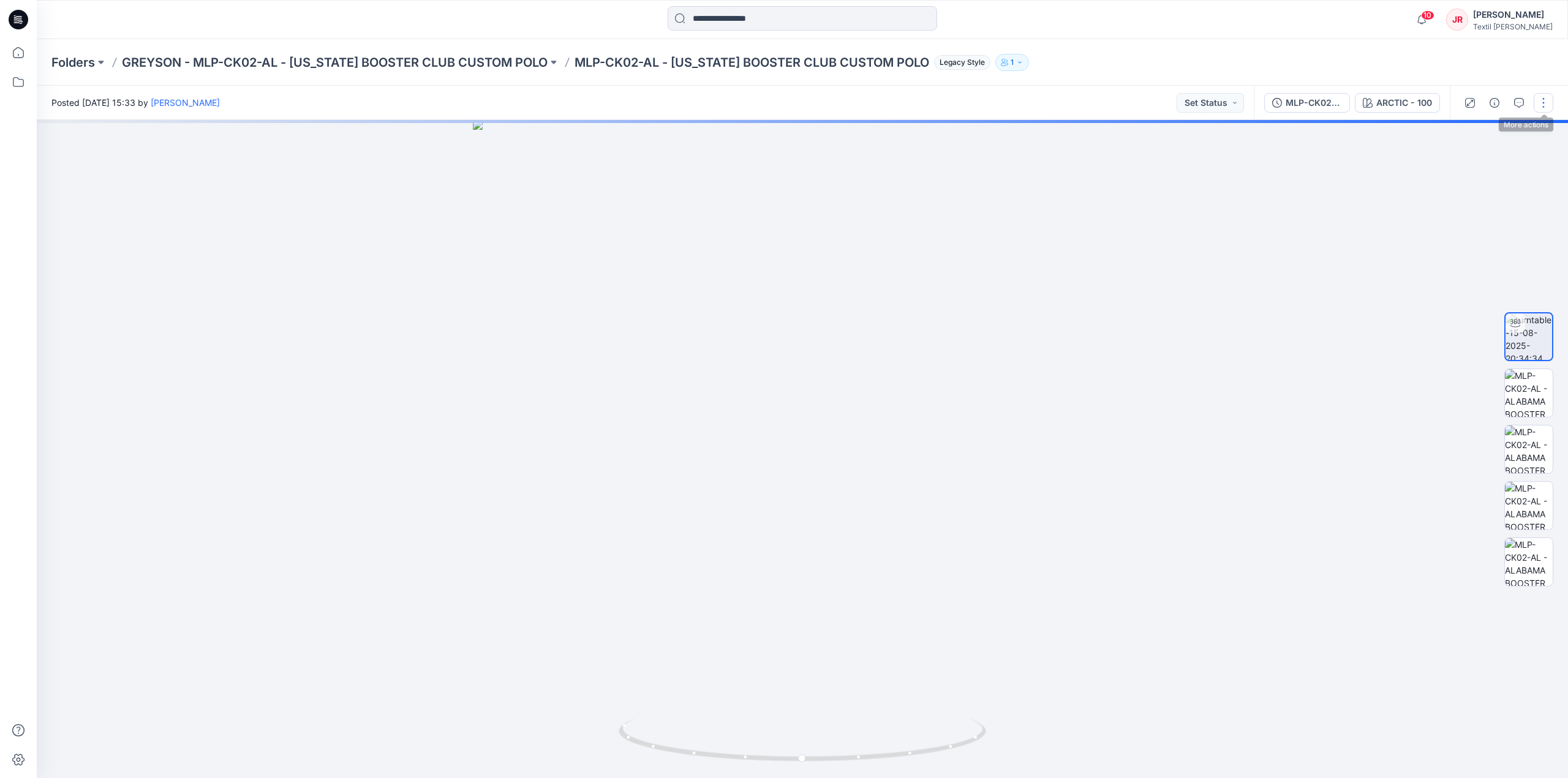
click at [1542, 101] on button "button" at bounding box center [1543, 103] width 20 height 20
click at [1448, 131] on icon "button" at bounding box center [1448, 131] width 10 height 10
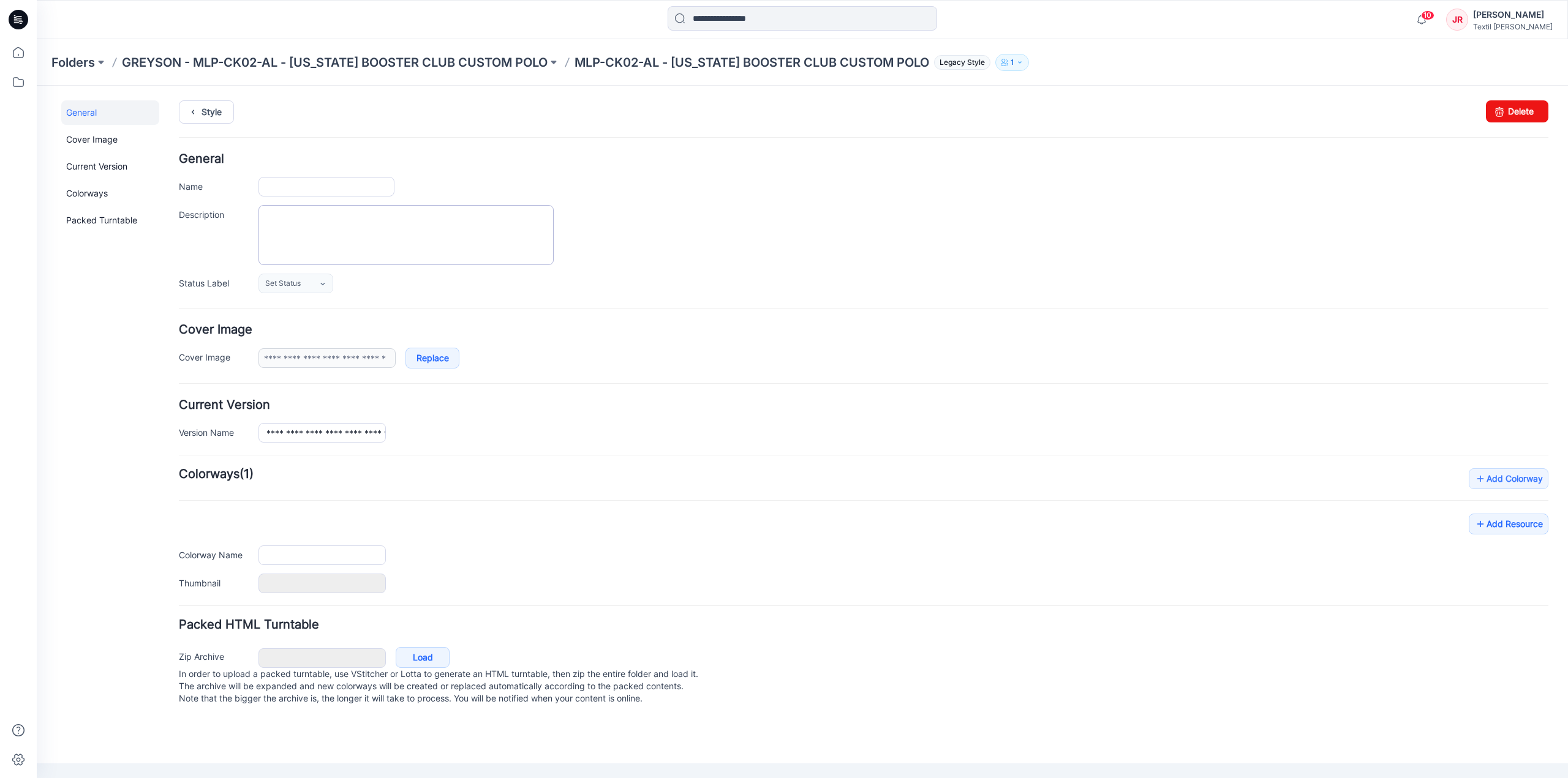
type input "**********"
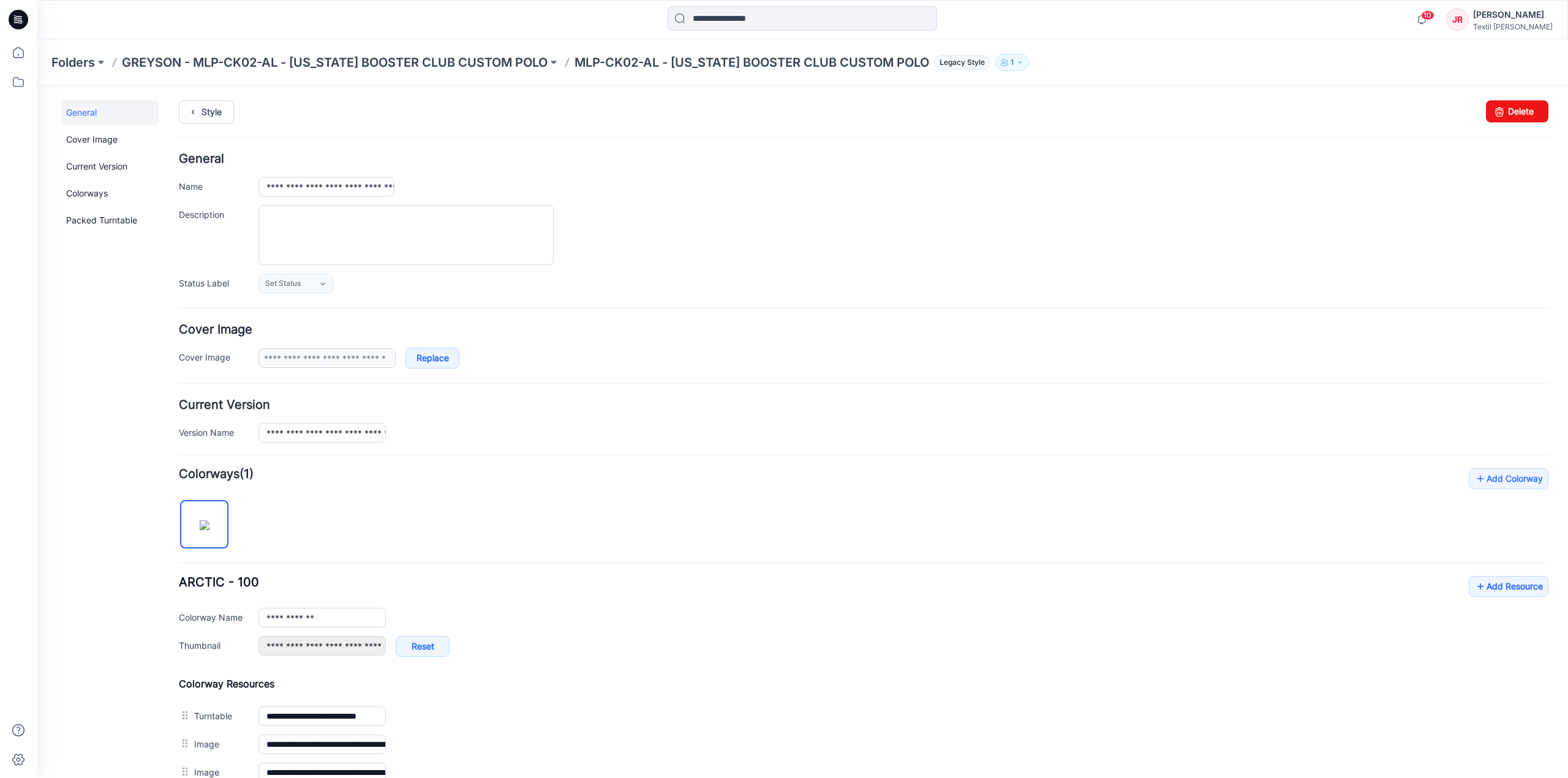
click at [1008, 59] on button "1" at bounding box center [1012, 62] width 34 height 17
click at [1151, 102] on button "Manage Users" at bounding box center [1154, 97] width 20 height 20
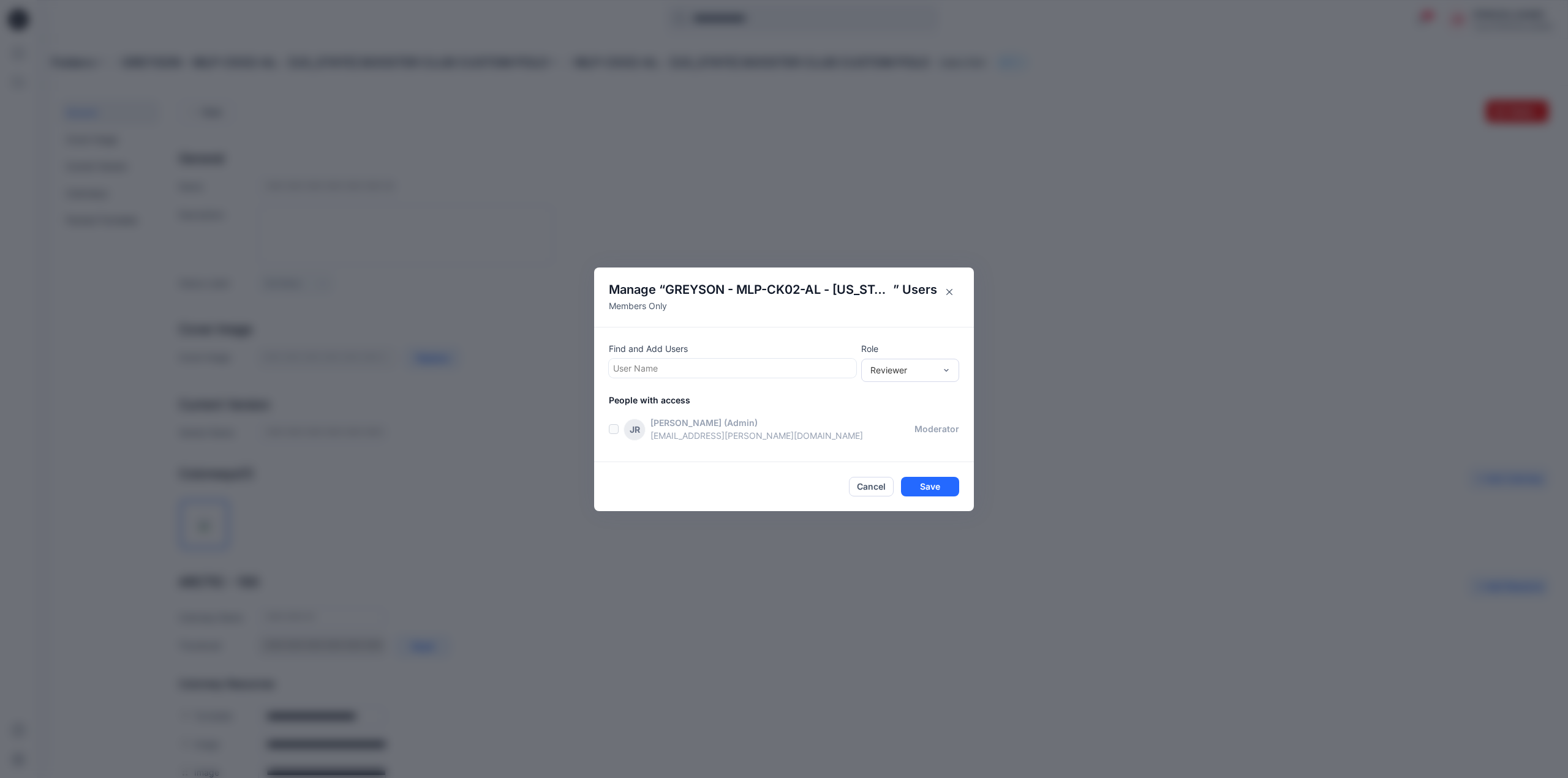
click at [672, 370] on div at bounding box center [732, 368] width 239 height 15
type input "***"
click at [900, 379] on div "Reviewer" at bounding box center [910, 370] width 98 height 23
click at [895, 435] on div "Moderator" at bounding box center [909, 437] width 93 height 21
click at [913, 377] on div "Moderator" at bounding box center [910, 370] width 98 height 23
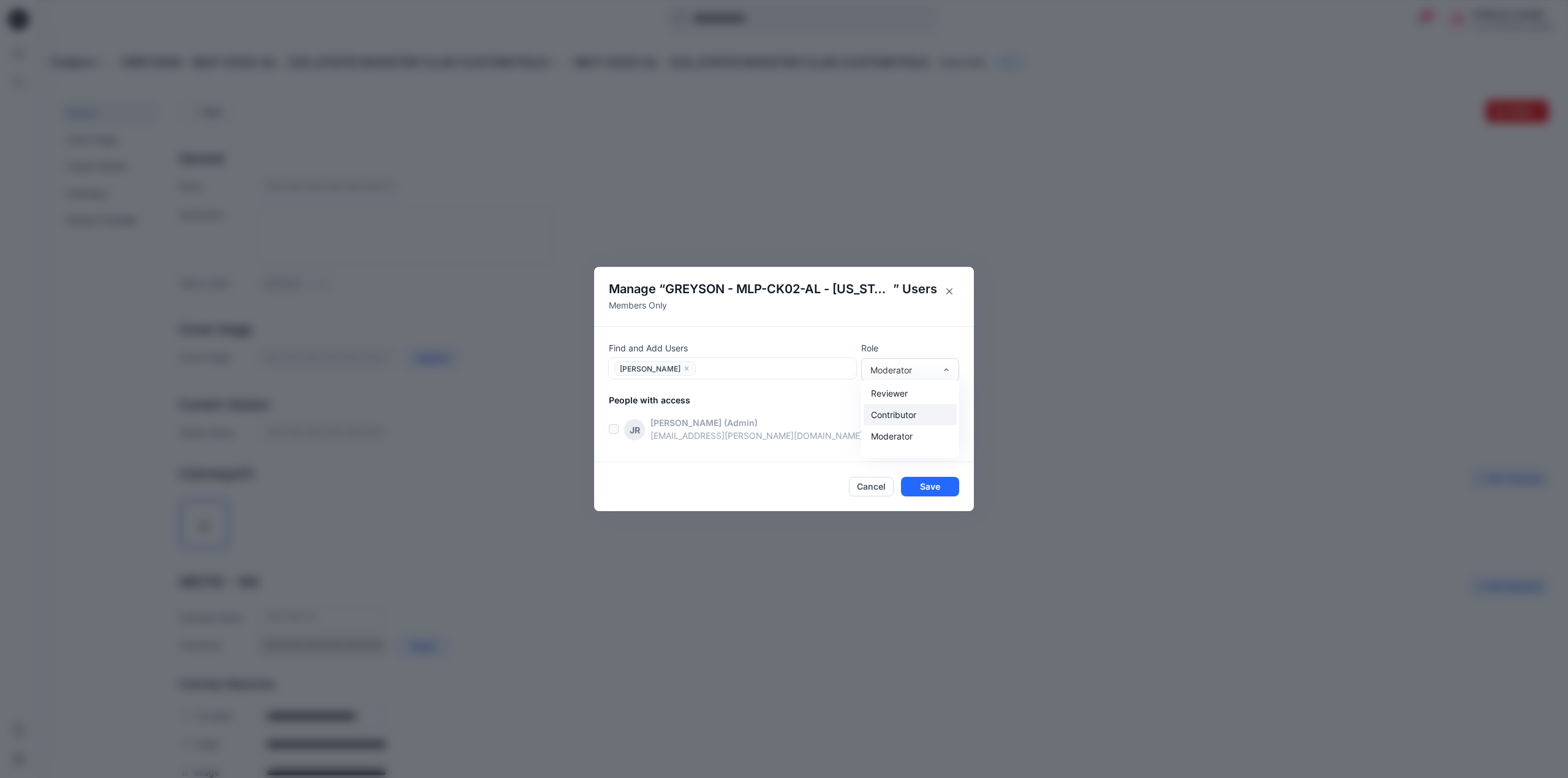
click at [904, 416] on div "Contributor" at bounding box center [909, 415] width 93 height 21
click at [708, 368] on div at bounding box center [775, 369] width 153 height 15
type input "***"
click at [682, 426] on p "[PERSON_NAME]" at bounding box center [672, 427] width 69 height 16
click at [824, 364] on div at bounding box center [819, 369] width 66 height 15
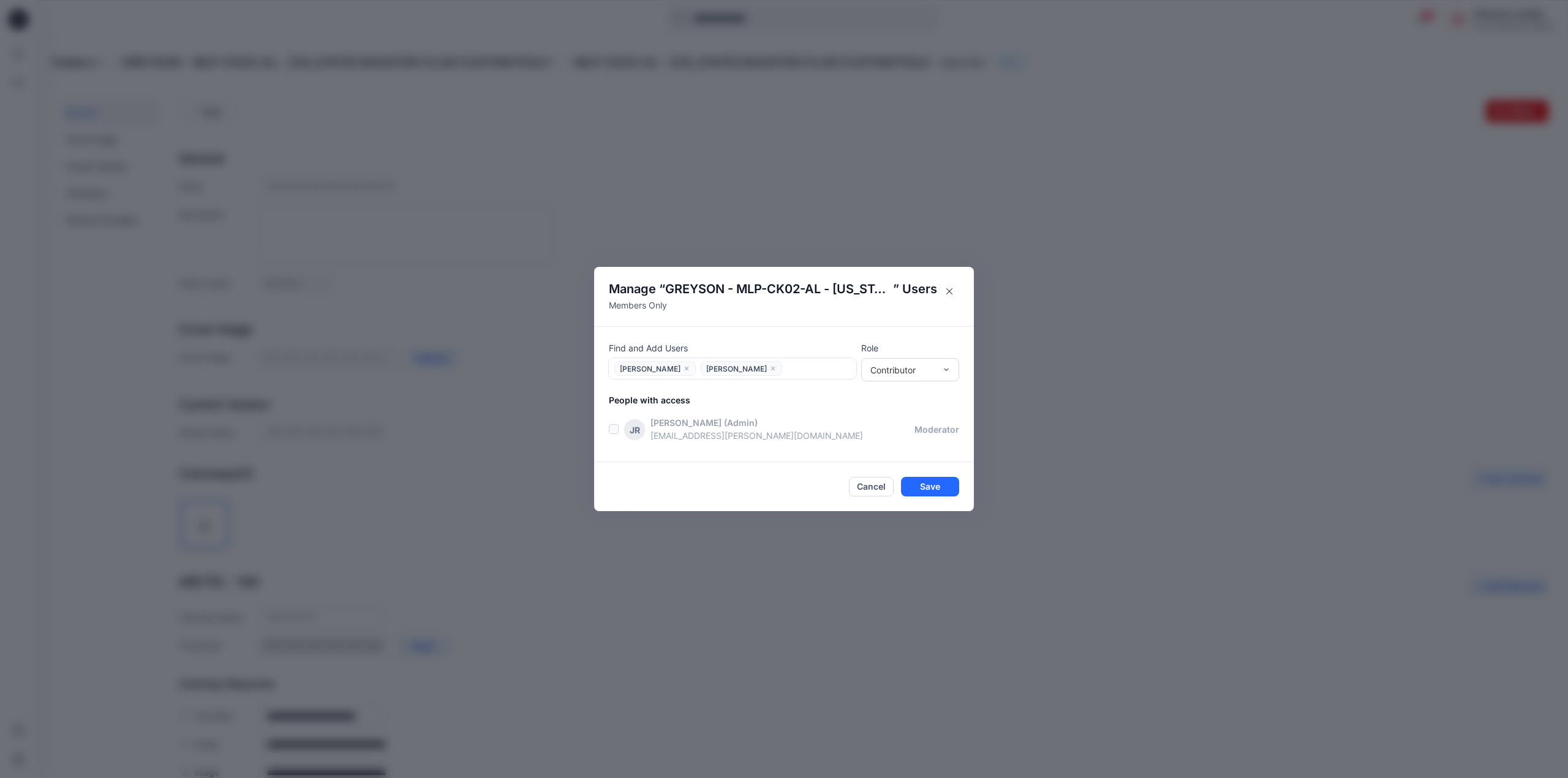
click at [820, 396] on p "People with access" at bounding box center [791, 400] width 365 height 13
click at [942, 485] on button "Save" at bounding box center [930, 487] width 58 height 20
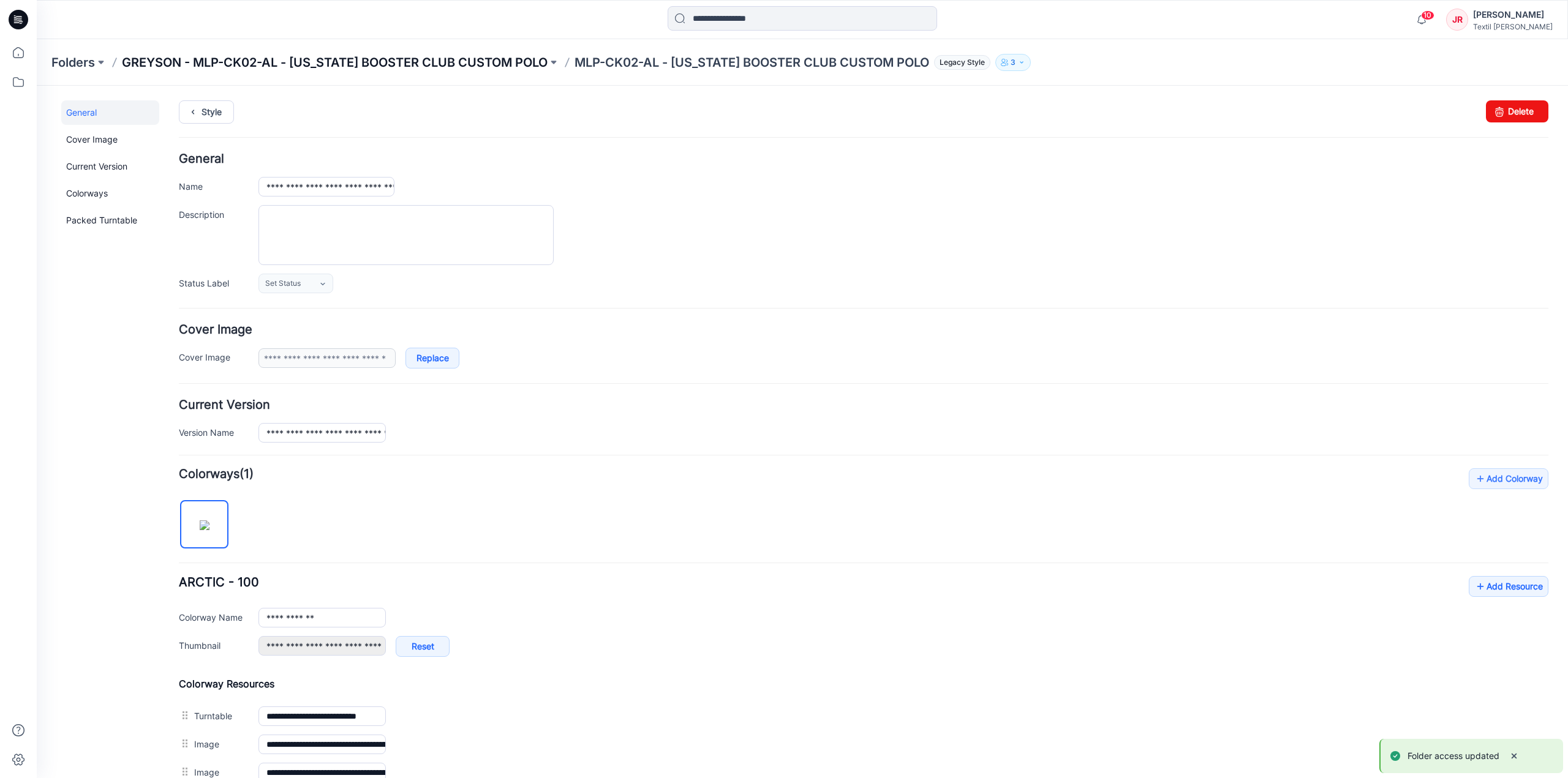
click at [453, 56] on p "GREYSON - MLP-CK02-AL - [US_STATE] BOOSTER CLUB CUSTOM POLO" at bounding box center [335, 62] width 426 height 17
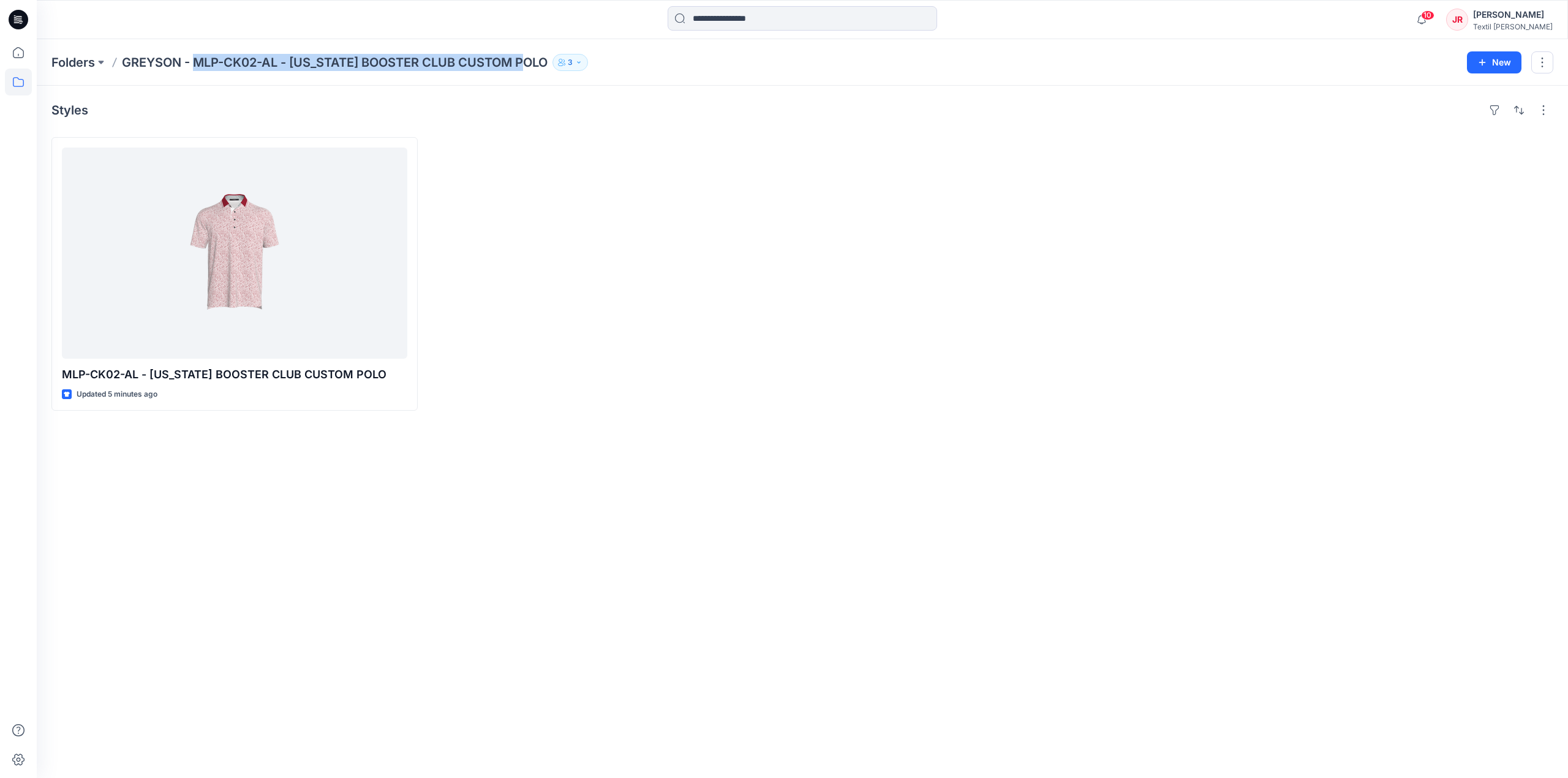
drag, startPoint x: 195, startPoint y: 58, endPoint x: 543, endPoint y: 64, distance: 348.1
click at [543, 64] on p "GREYSON - MLP-CK02-AL - [US_STATE] BOOSTER CLUB CUSTOM POLO" at bounding box center [335, 62] width 426 height 17
copy p "MLP-CK02-AL - [US_STATE] BOOSTER CLUB CUSTOM POLO"
click at [504, 228] on div at bounding box center [612, 274] width 366 height 274
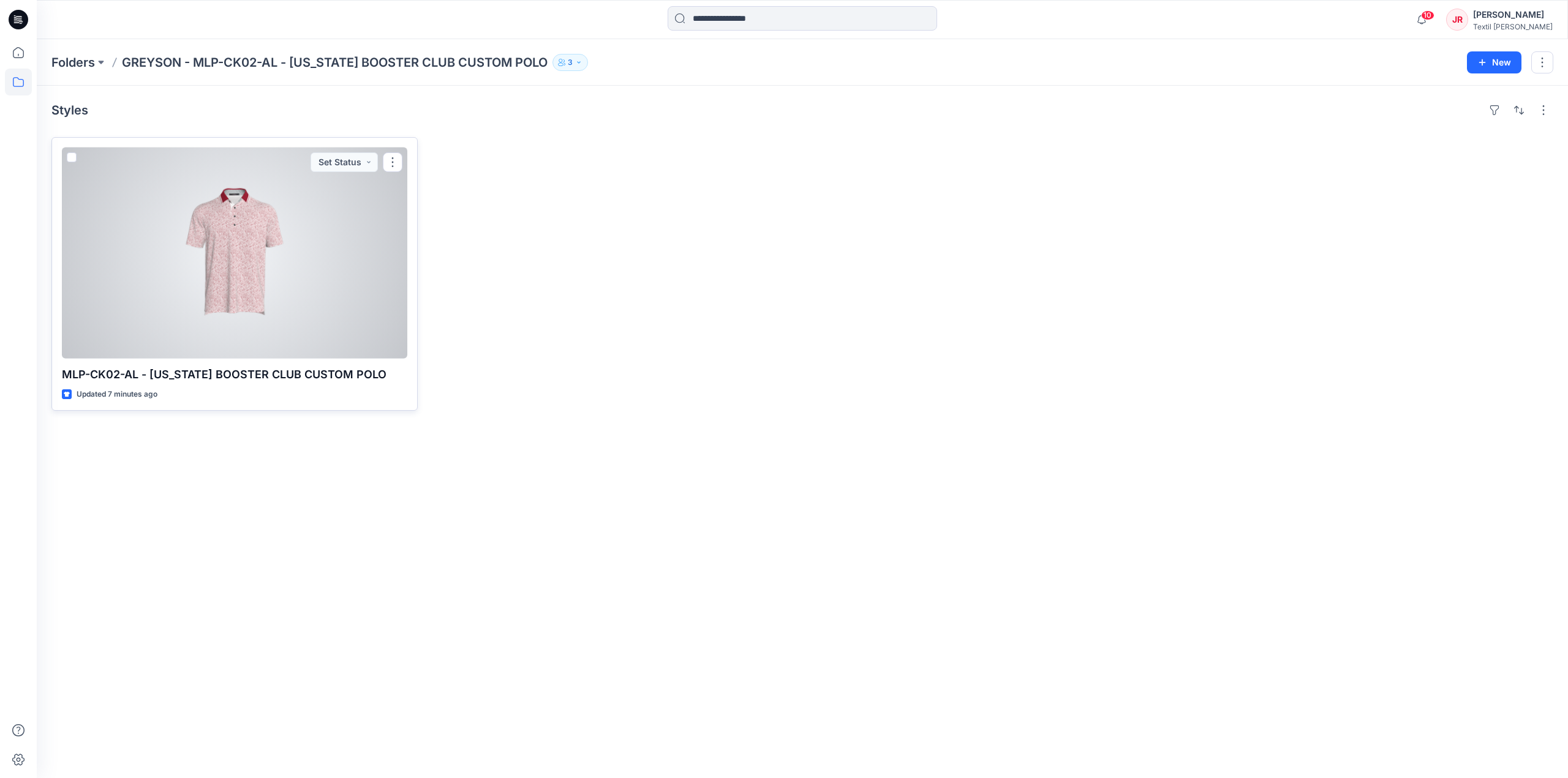
click at [228, 248] on div at bounding box center [235, 252] width 345 height 211
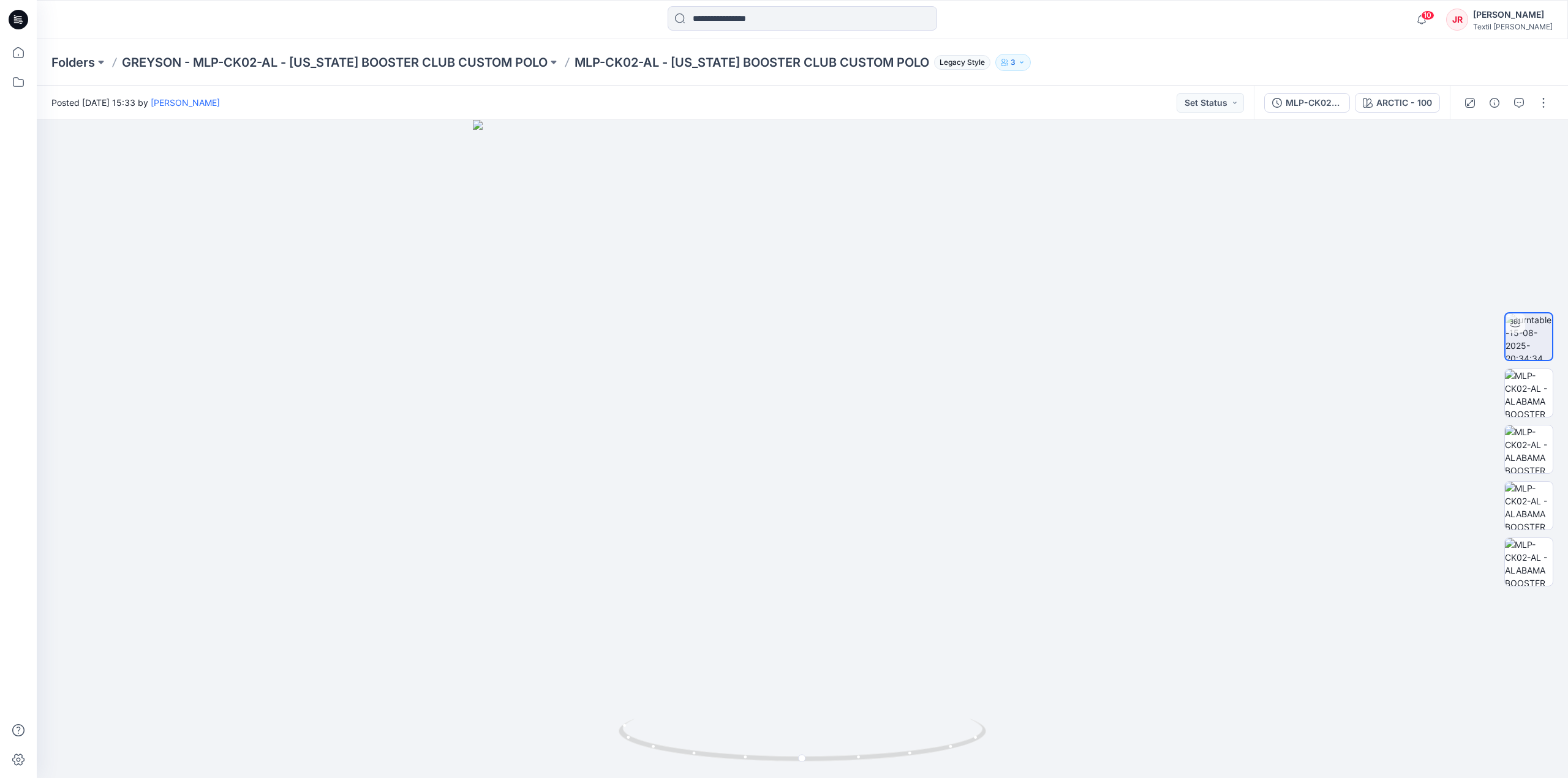
click at [1018, 61] on icon "button" at bounding box center [1022, 63] width 8 height 8
click at [1159, 96] on button "Manage Users" at bounding box center [1154, 97] width 20 height 20
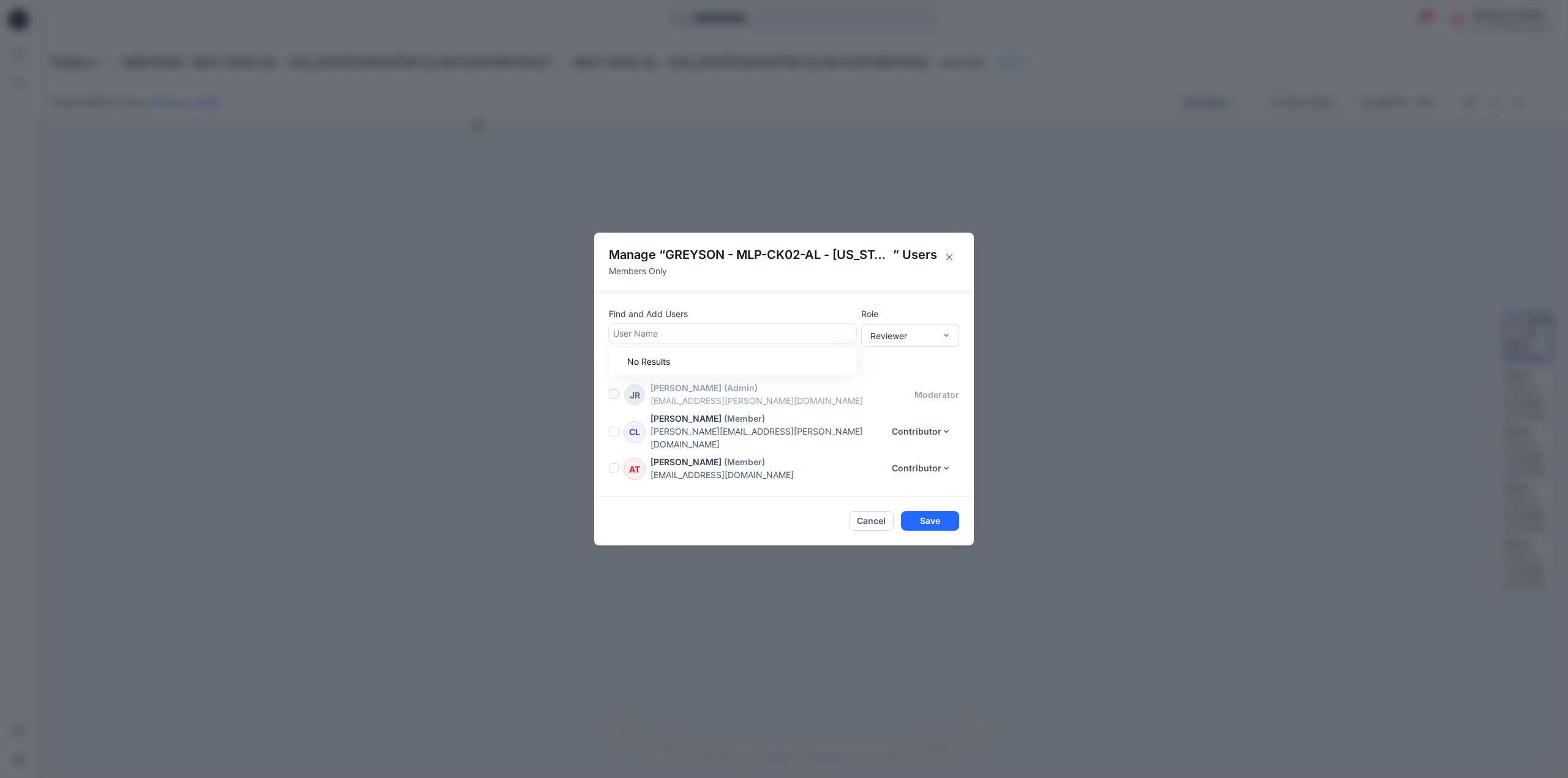
click at [689, 338] on div at bounding box center [732, 333] width 239 height 15
type input "***"
click at [674, 372] on p "[PERSON_NAME]" at bounding box center [672, 364] width 69 height 16
click at [919, 340] on div "Reviewer" at bounding box center [903, 335] width 65 height 13
click at [913, 386] on div "Contributor" at bounding box center [909, 381] width 93 height 21
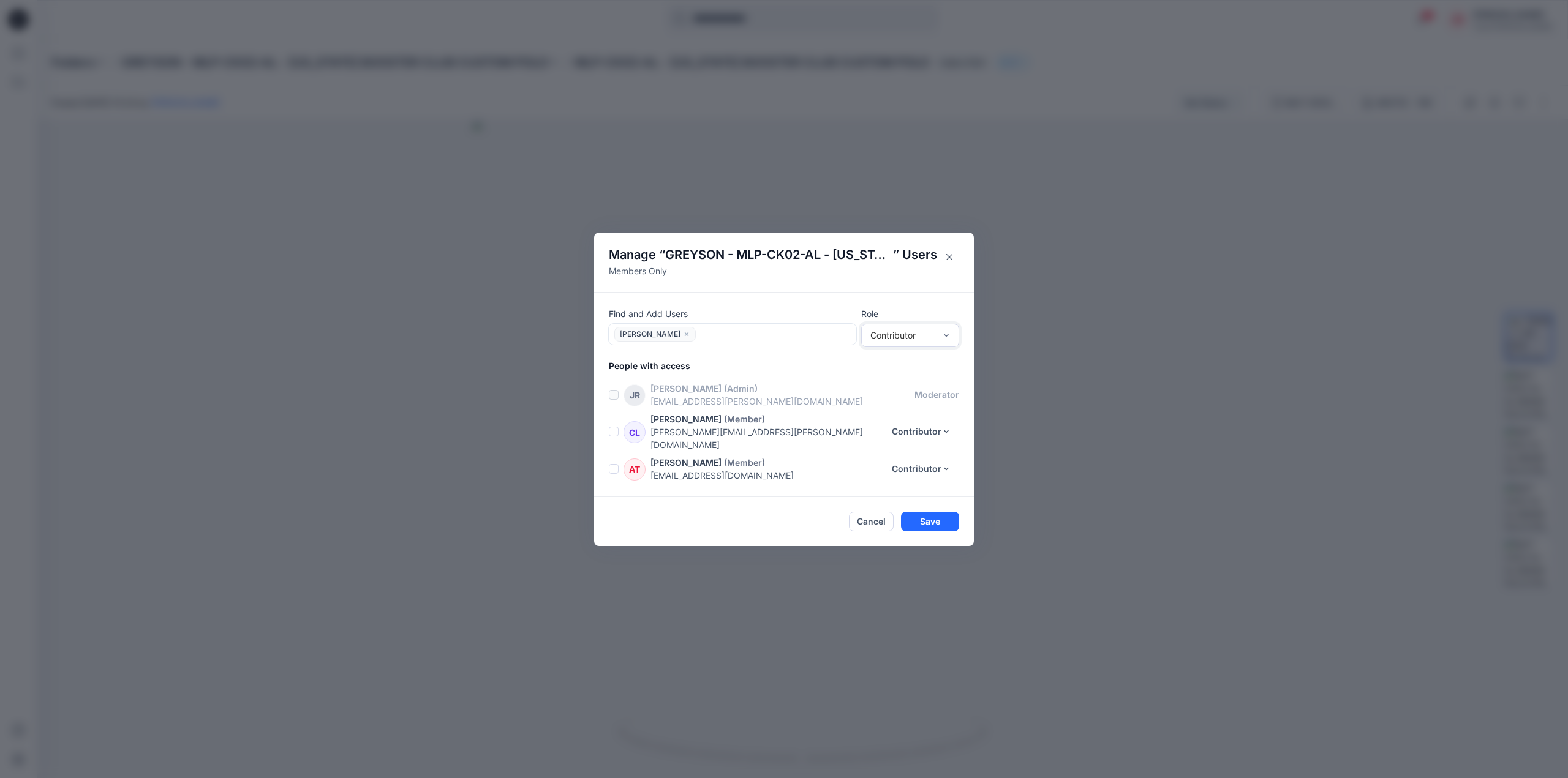
click at [744, 341] on div at bounding box center [775, 334] width 153 height 15
type input "*"
click at [941, 514] on button "Save" at bounding box center [930, 522] width 58 height 20
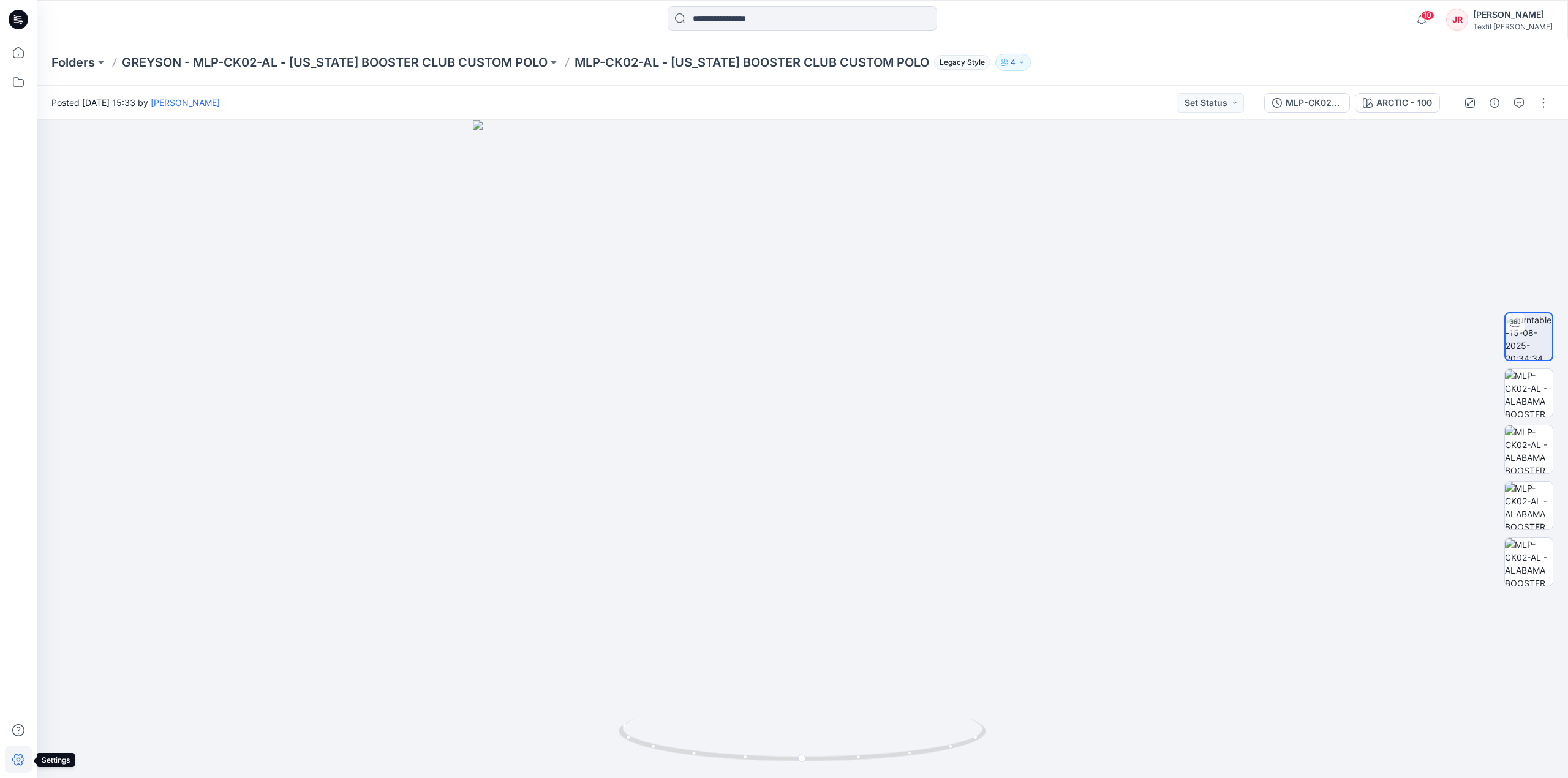
click at [23, 761] on icon at bounding box center [18, 760] width 27 height 27
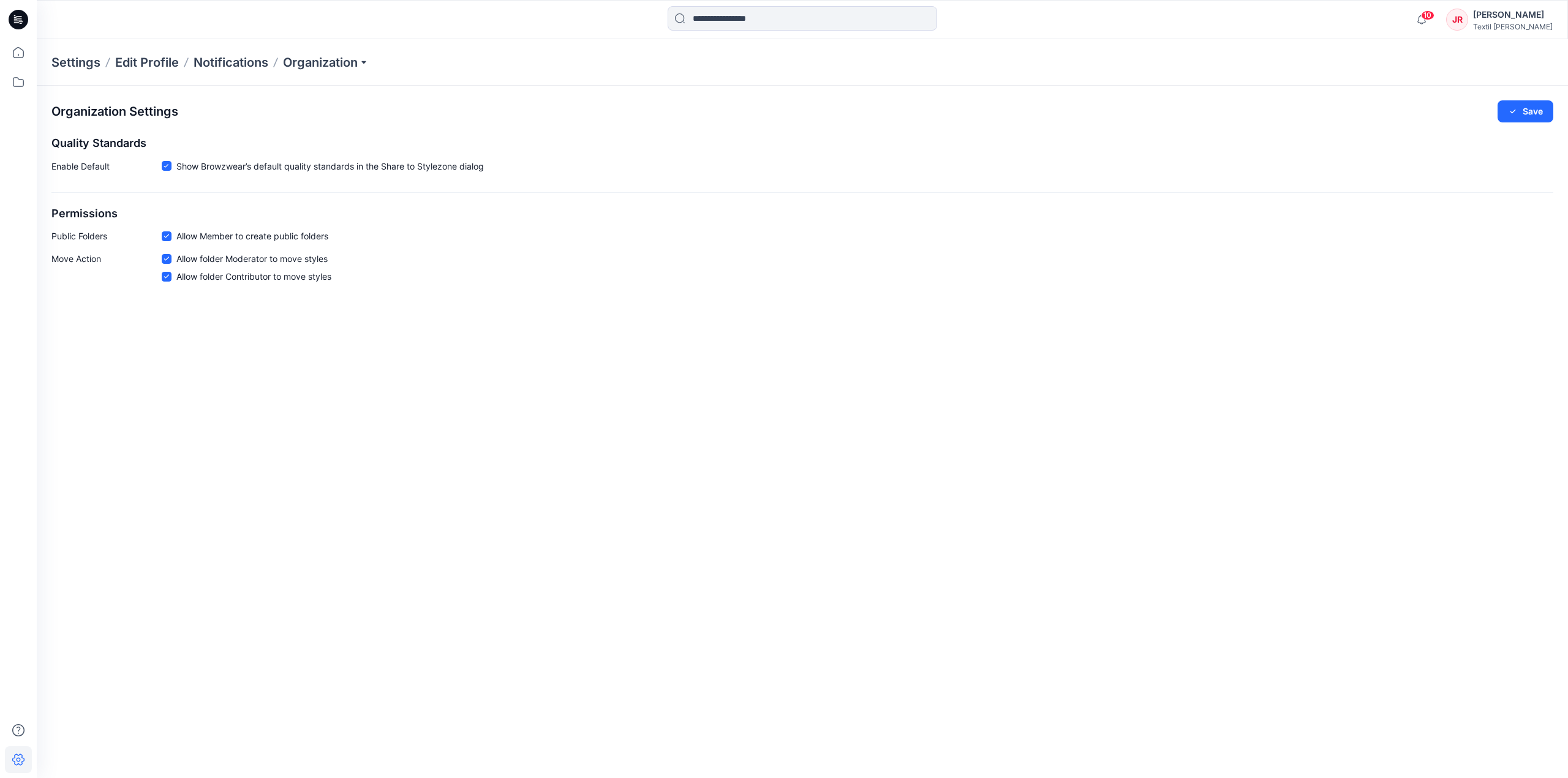
click at [372, 61] on div "Settings Edit Profile Notifications Organization" at bounding box center [802, 62] width 1531 height 47
click at [361, 62] on p "Organization" at bounding box center [326, 62] width 86 height 17
click at [302, 89] on link "Add/Edit Users" at bounding box center [327, 91] width 179 height 25
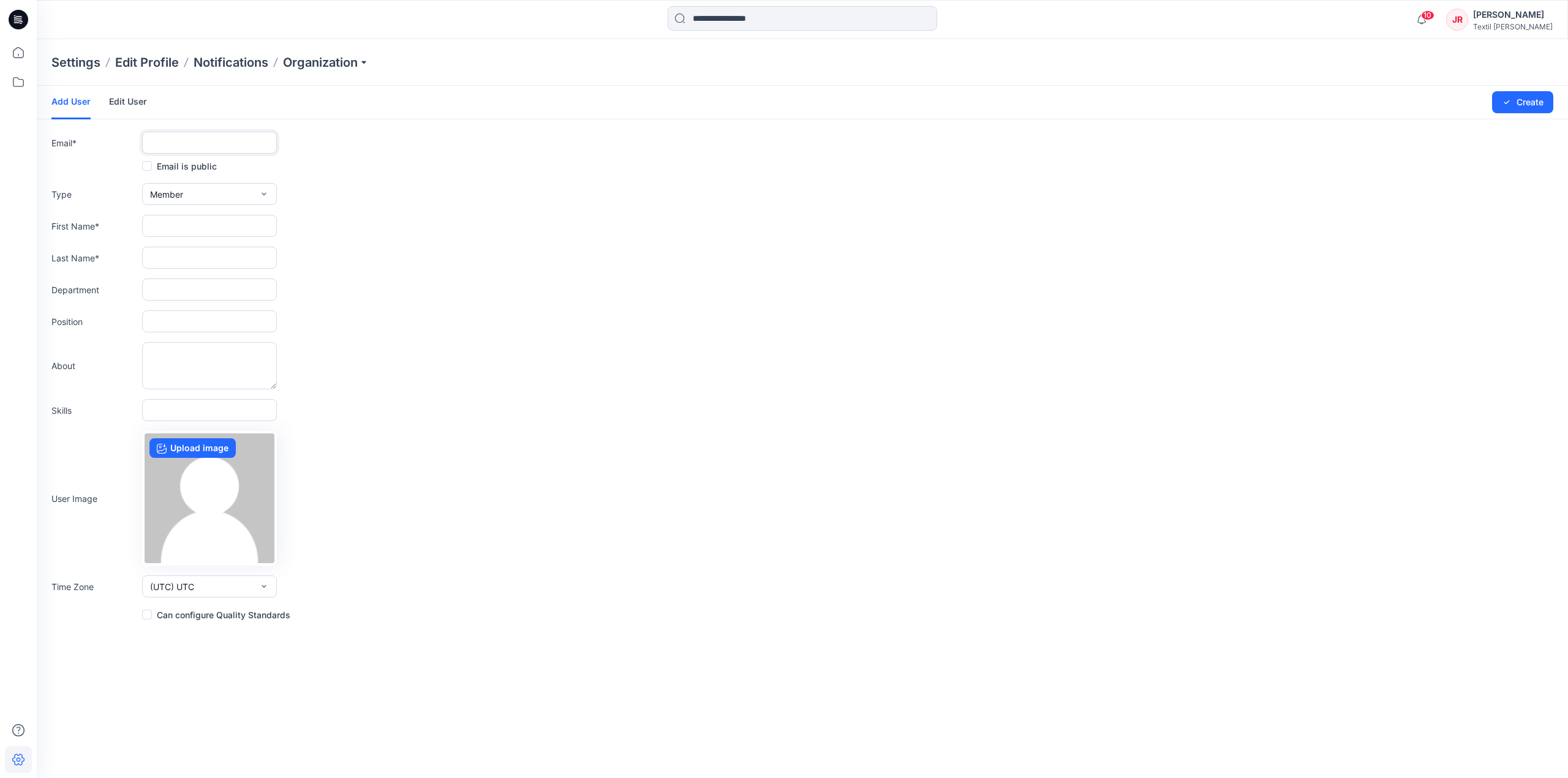
click at [180, 133] on input "text" at bounding box center [210, 143] width 135 height 22
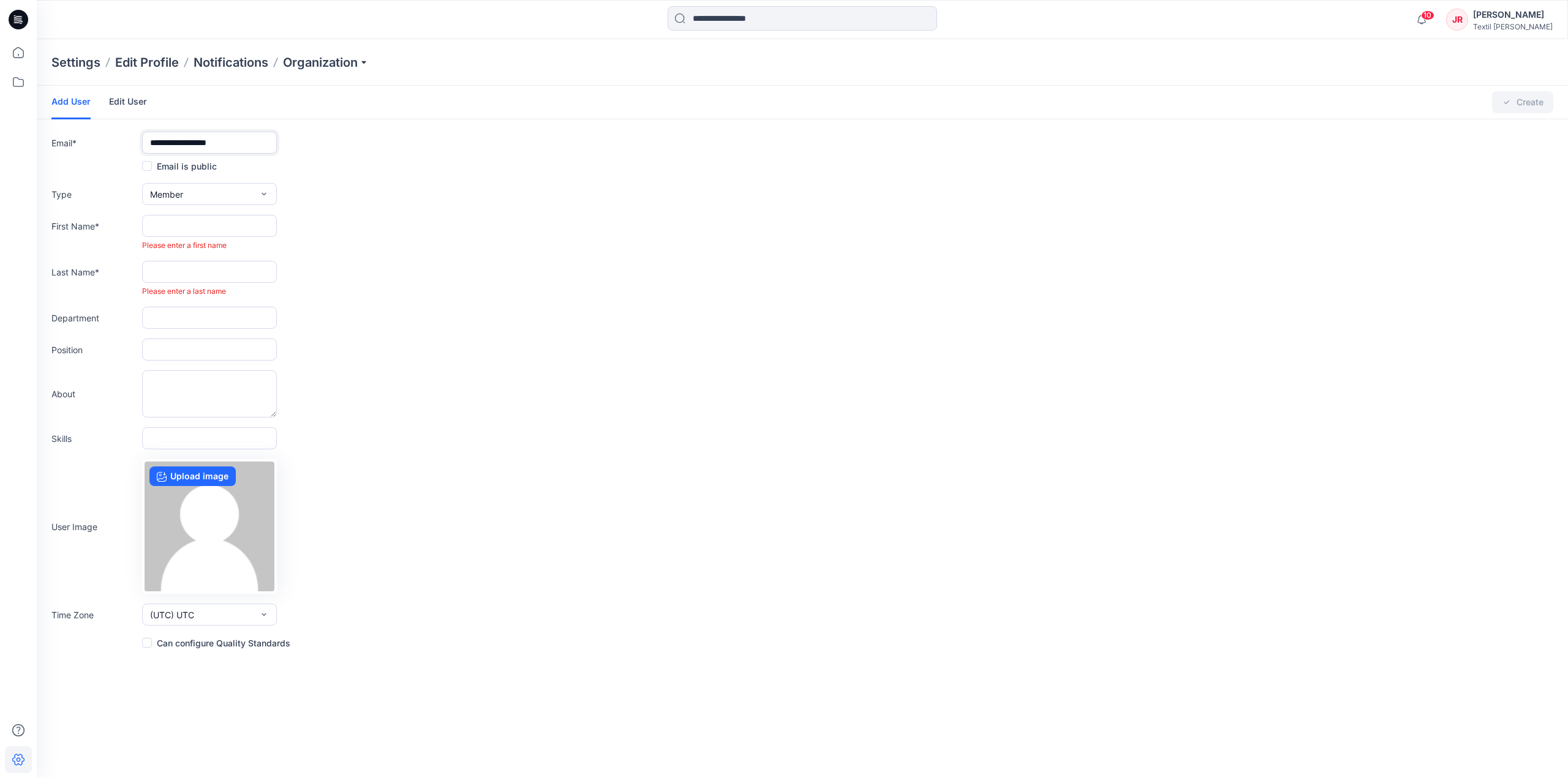
type input "**********"
click at [178, 199] on span "Member" at bounding box center [166, 194] width 33 height 13
click at [177, 242] on span "Member" at bounding box center [168, 247] width 33 height 13
click at [175, 236] on input "text" at bounding box center [210, 226] width 135 height 22
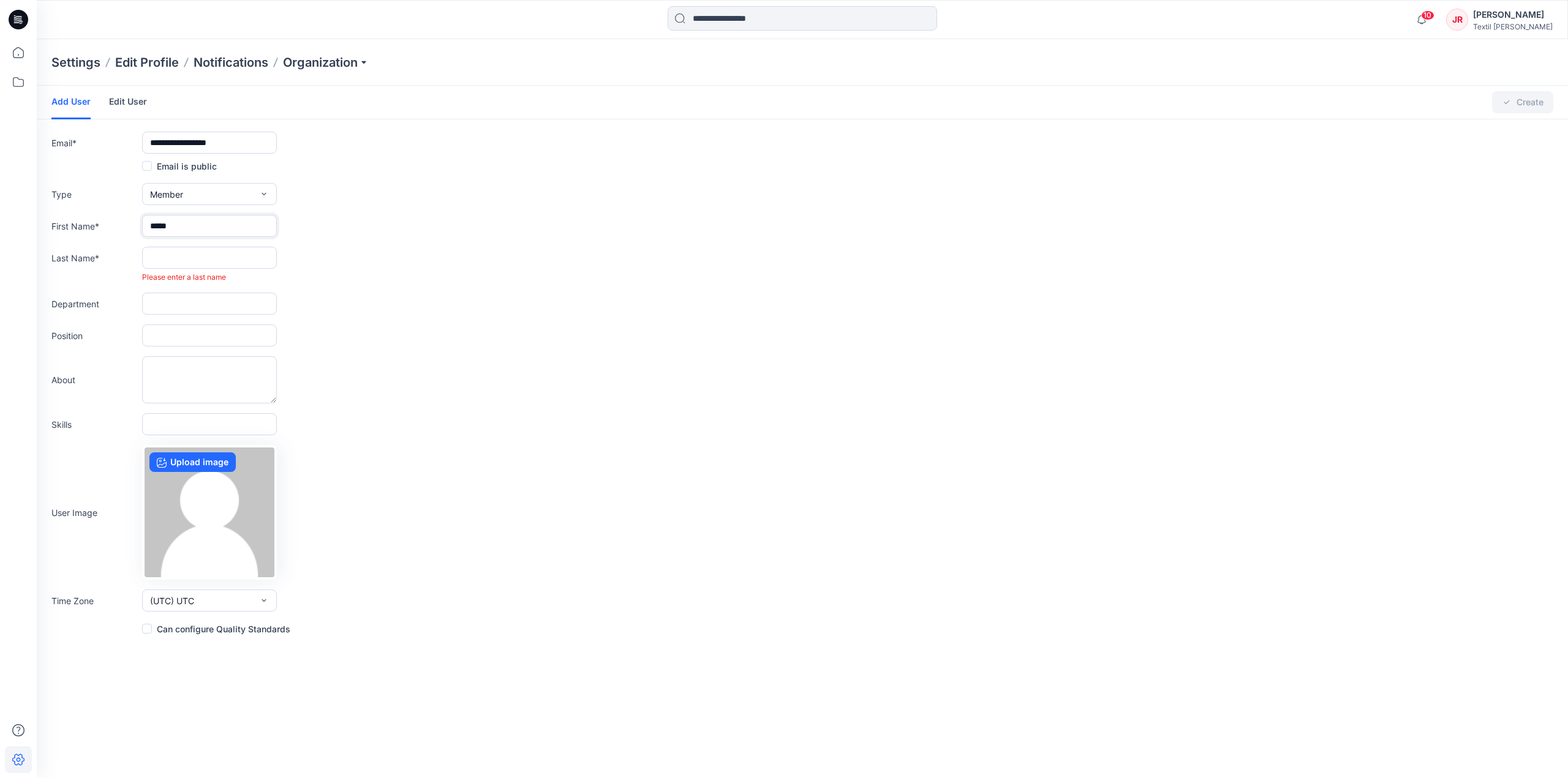
type input "*****"
click at [195, 259] on input "text" at bounding box center [210, 258] width 135 height 22
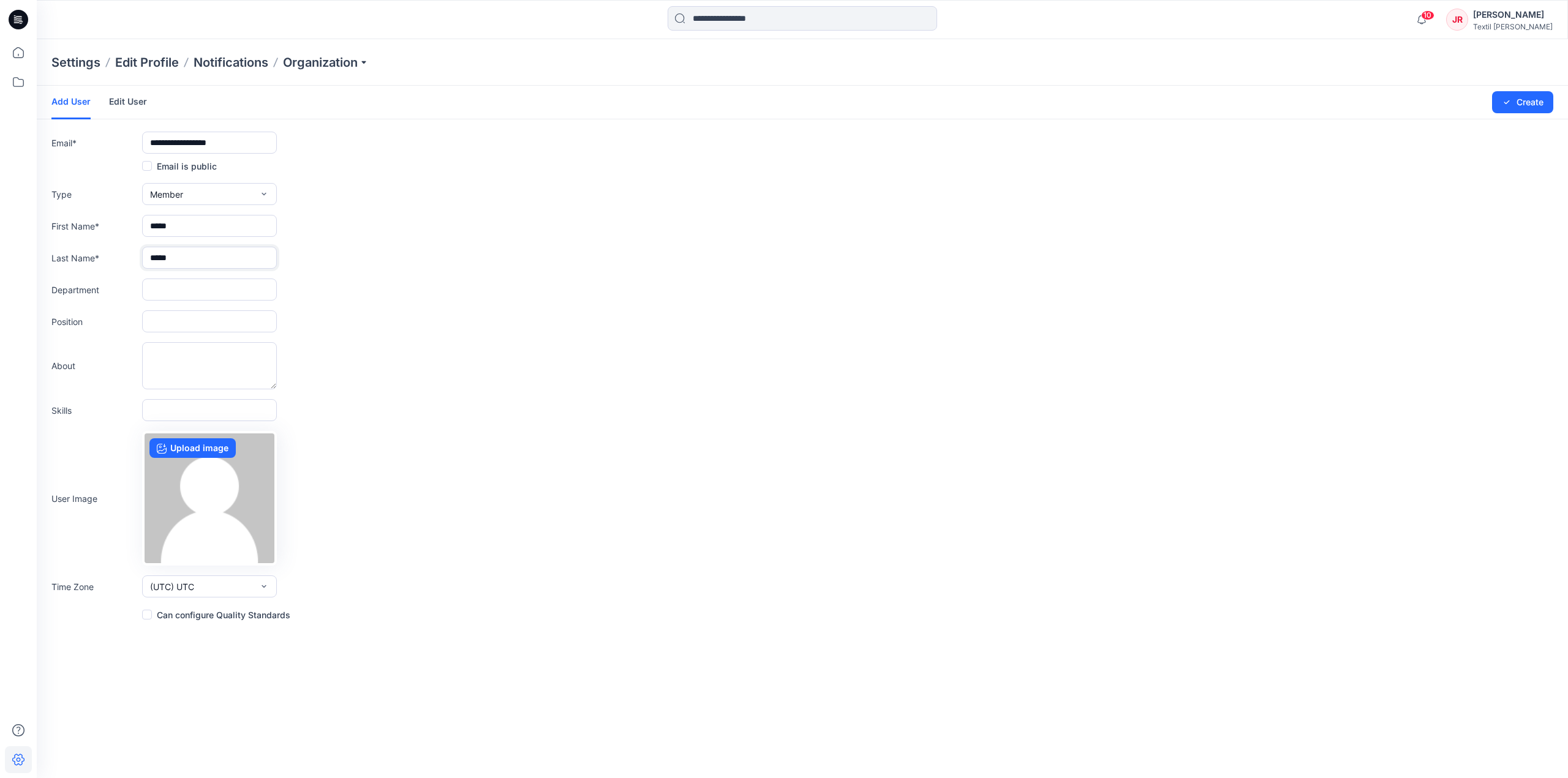
type input "*****"
click at [173, 298] on input "text" at bounding box center [210, 289] width 135 height 22
type input "**********"
click at [201, 326] on input "text" at bounding box center [210, 321] width 135 height 22
type input "********"
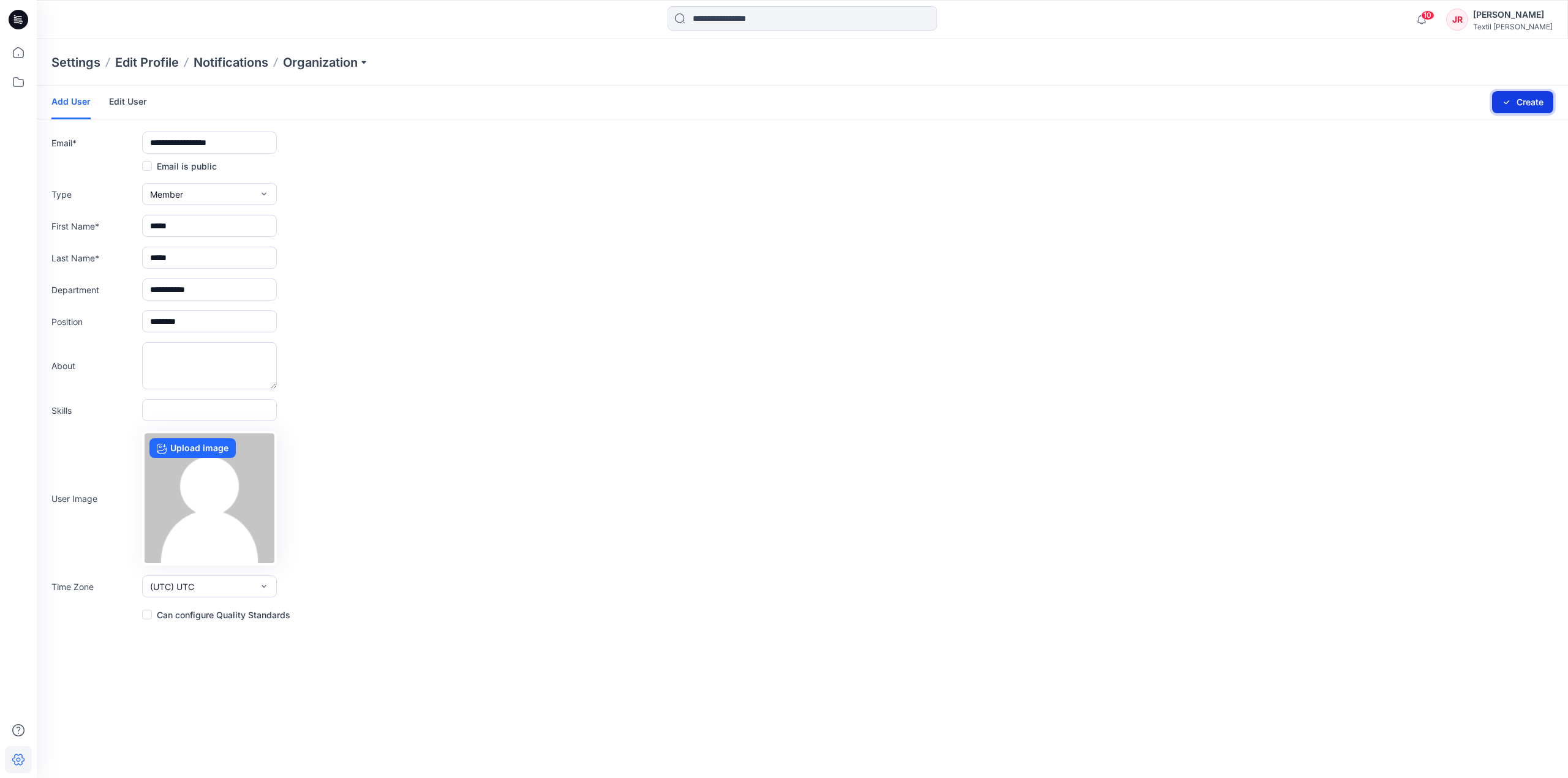
click at [1521, 108] on button "Create" at bounding box center [1523, 102] width 61 height 22
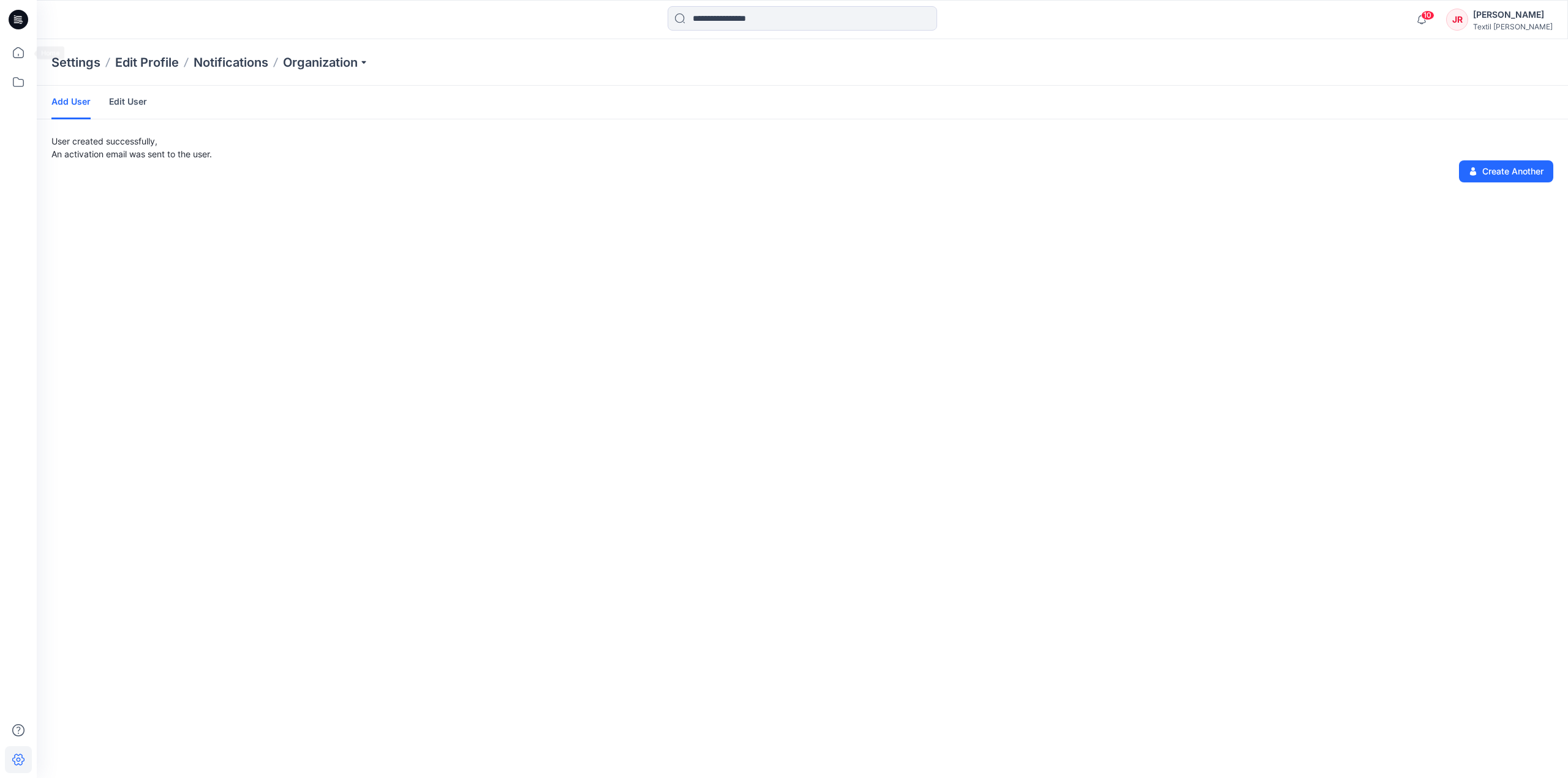
click at [20, 19] on icon at bounding box center [18, 20] width 20 height 20
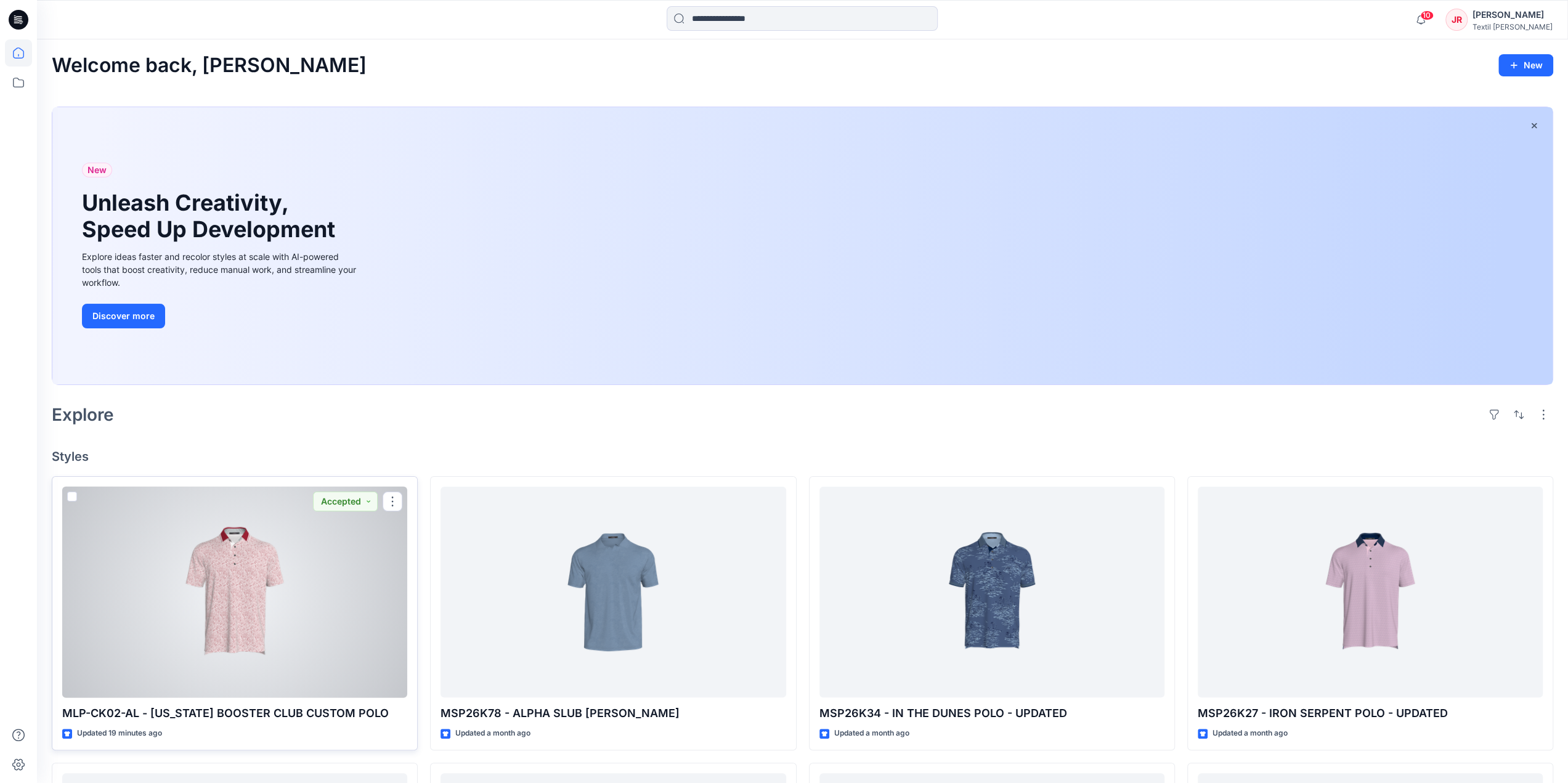
click at [228, 632] on div at bounding box center [235, 592] width 345 height 212
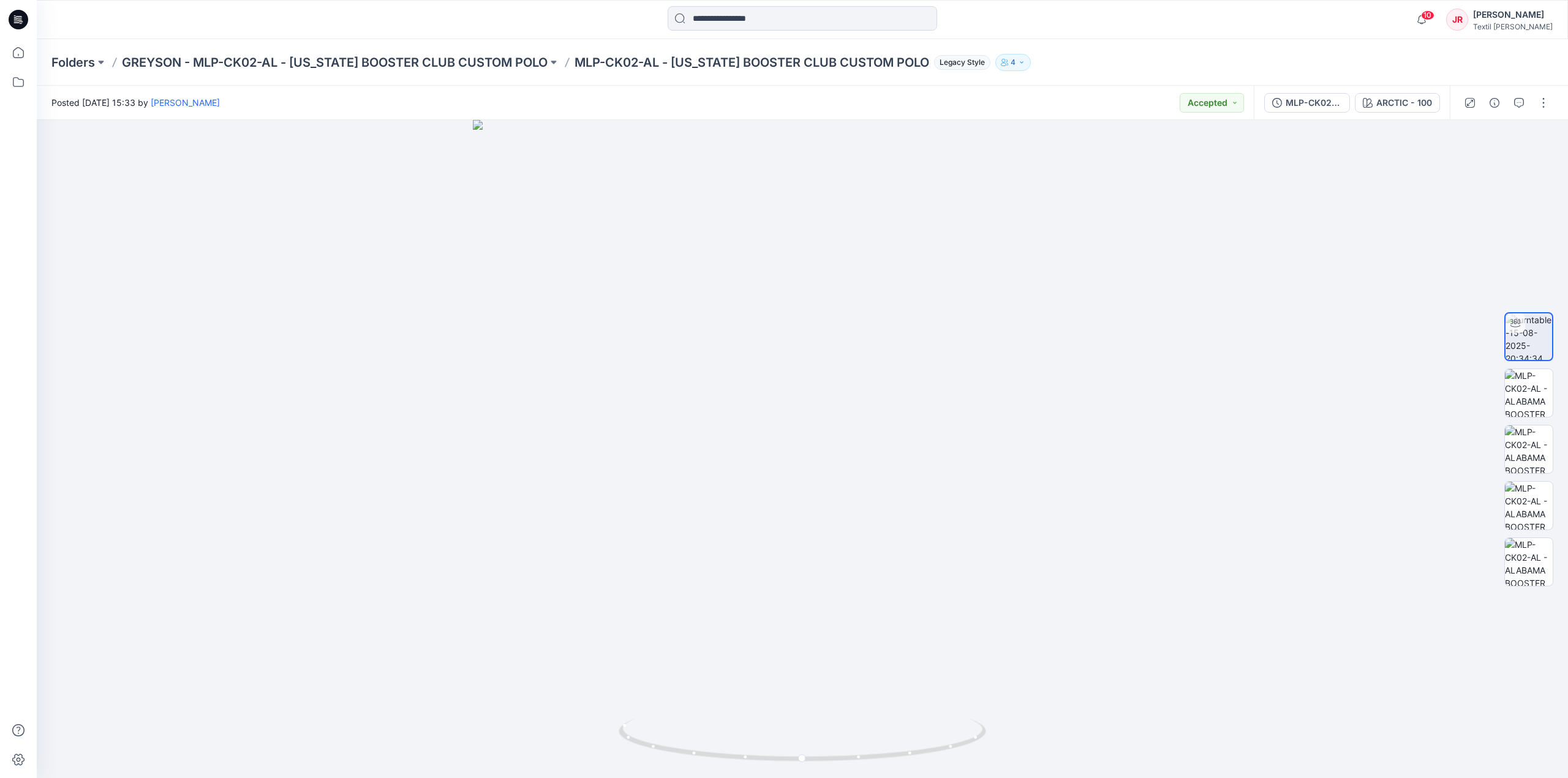
click at [1018, 61] on icon "button" at bounding box center [1022, 63] width 8 height 8
click at [1157, 98] on icon "Manage Users" at bounding box center [1153, 97] width 10 height 10
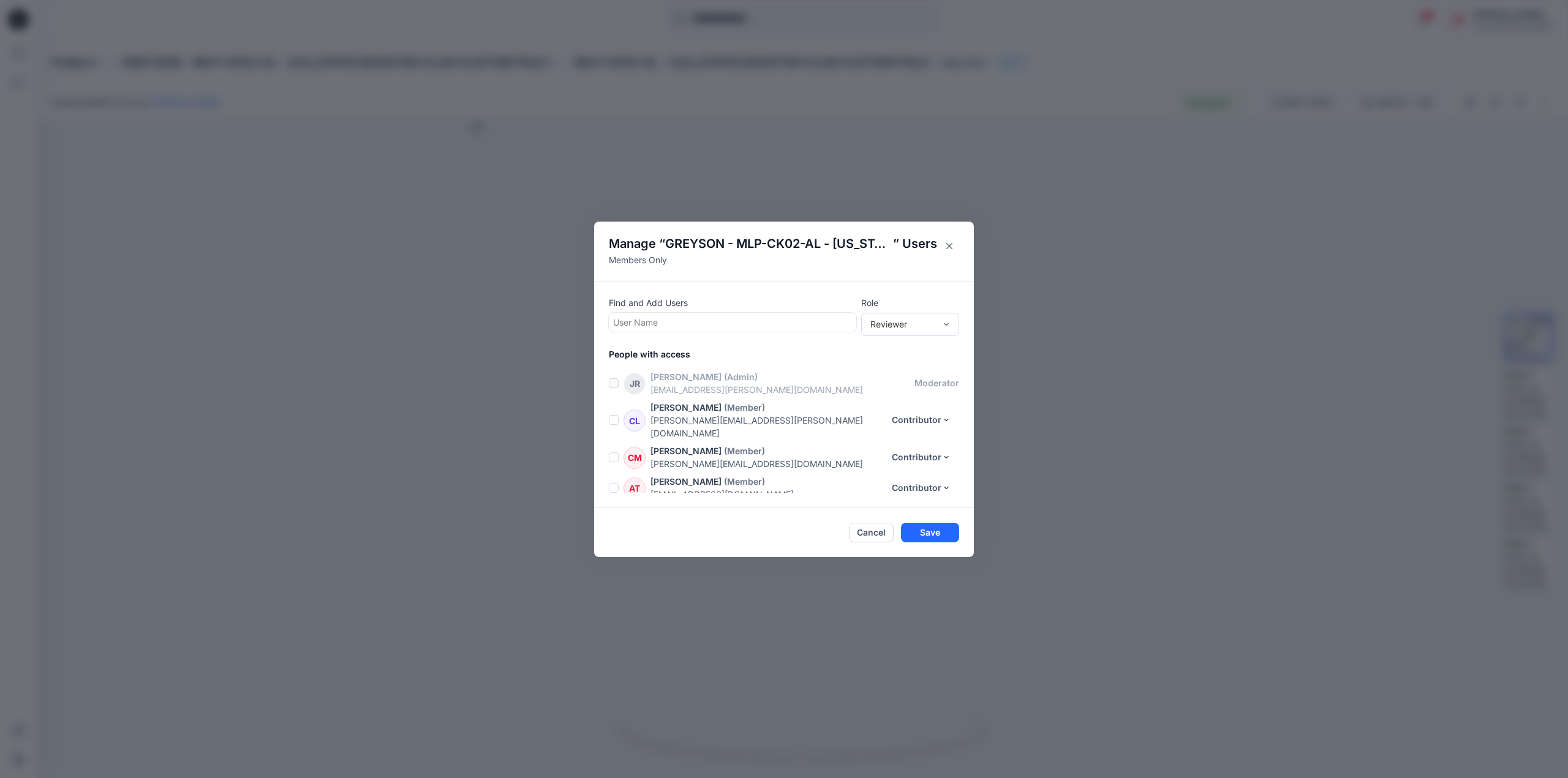
click at [671, 324] on div at bounding box center [732, 322] width 239 height 15
type input "*****"
click at [670, 348] on p "[PERSON_NAME]" at bounding box center [672, 353] width 69 height 16
click at [889, 326] on div "Reviewer" at bounding box center [903, 324] width 65 height 13
click at [895, 348] on div "Reviewer" at bounding box center [909, 348] width 93 height 21
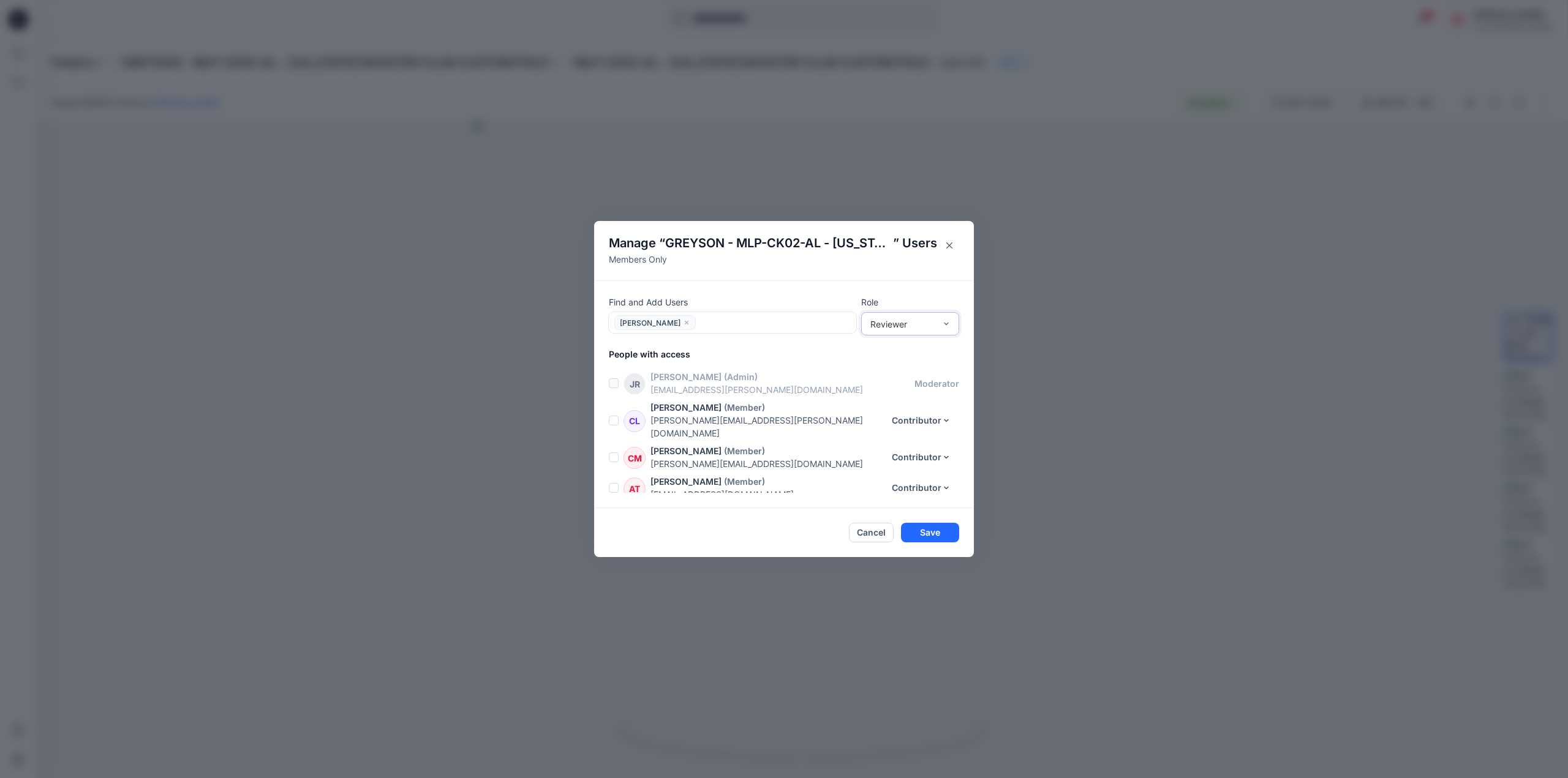
click at [929, 325] on div "Reviewer" at bounding box center [903, 324] width 65 height 13
click at [905, 369] on div "Contributor" at bounding box center [909, 369] width 93 height 21
click at [909, 295] on div "Find and Add Users [PERSON_NAME] Role option Contributor, selected. Contributor…" at bounding box center [784, 394] width 380 height 228
click at [941, 529] on button "Save" at bounding box center [930, 532] width 58 height 20
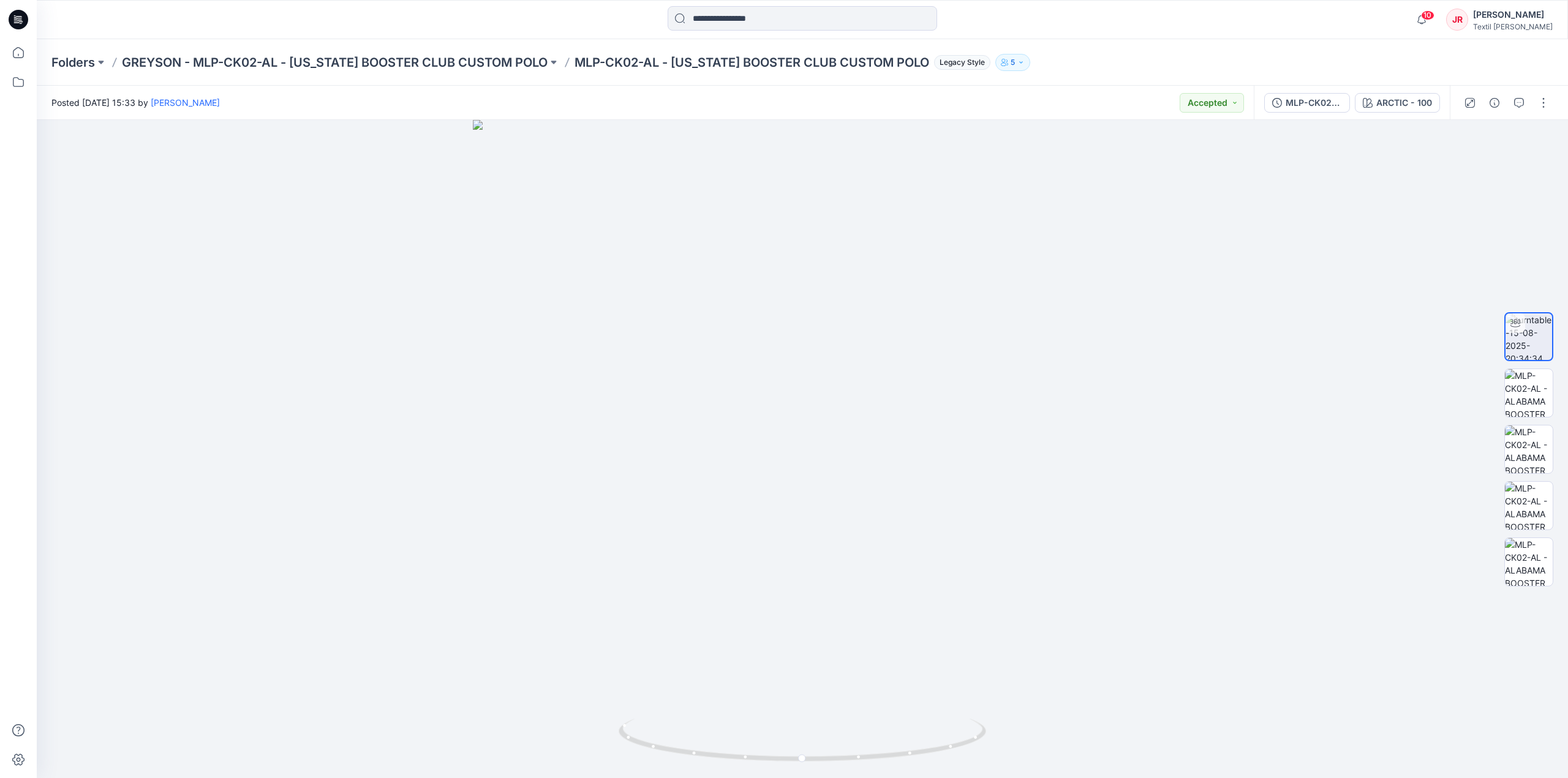
click at [1010, 62] on p "5" at bounding box center [1012, 63] width 5 height 14
click at [1092, 45] on div "Folders GREYSON - MLP-CK02-AL - [US_STATE] BOOSTER CLUB CUSTOM POLO MLP-CK02-AL…" at bounding box center [802, 62] width 1531 height 47
drag, startPoint x: 573, startPoint y: 62, endPoint x: 923, endPoint y: 68, distance: 350.1
click at [923, 68] on p "MLP-CK02-AL - [US_STATE] BOOSTER CLUB CUSTOM POLO" at bounding box center [751, 62] width 355 height 17
copy p "MLP-CK02-AL - [US_STATE] BOOSTER CLUB CUSTOM POLO"
